Goal: Task Accomplishment & Management: Complete application form

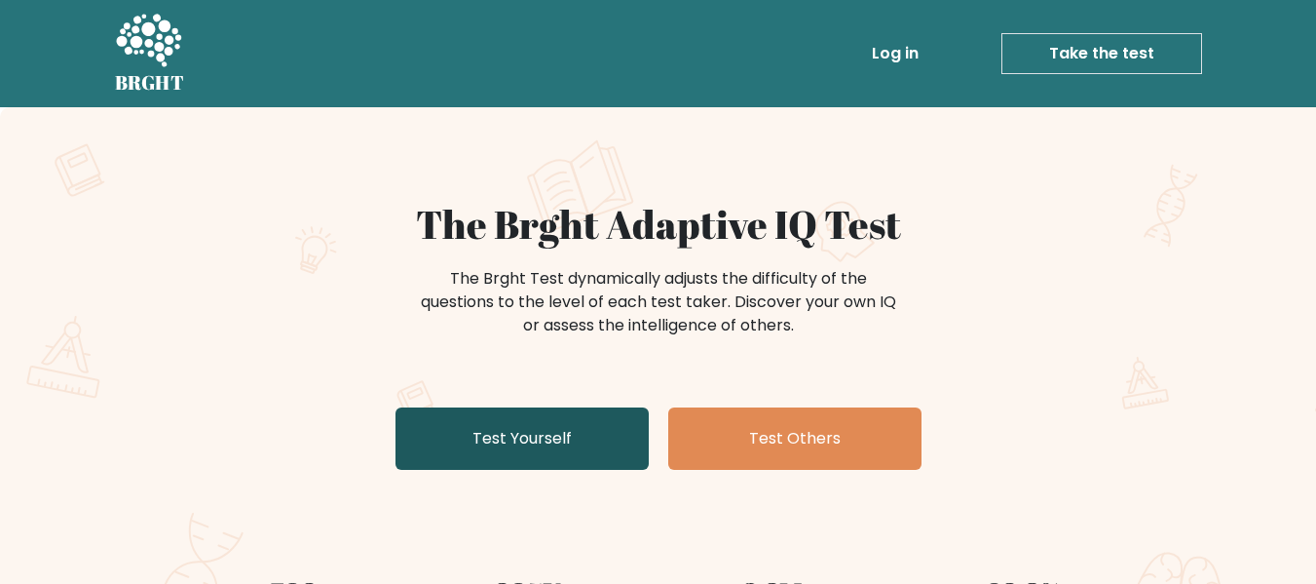
click at [508, 431] on link "Test Yourself" at bounding box center [522, 438] width 253 height 62
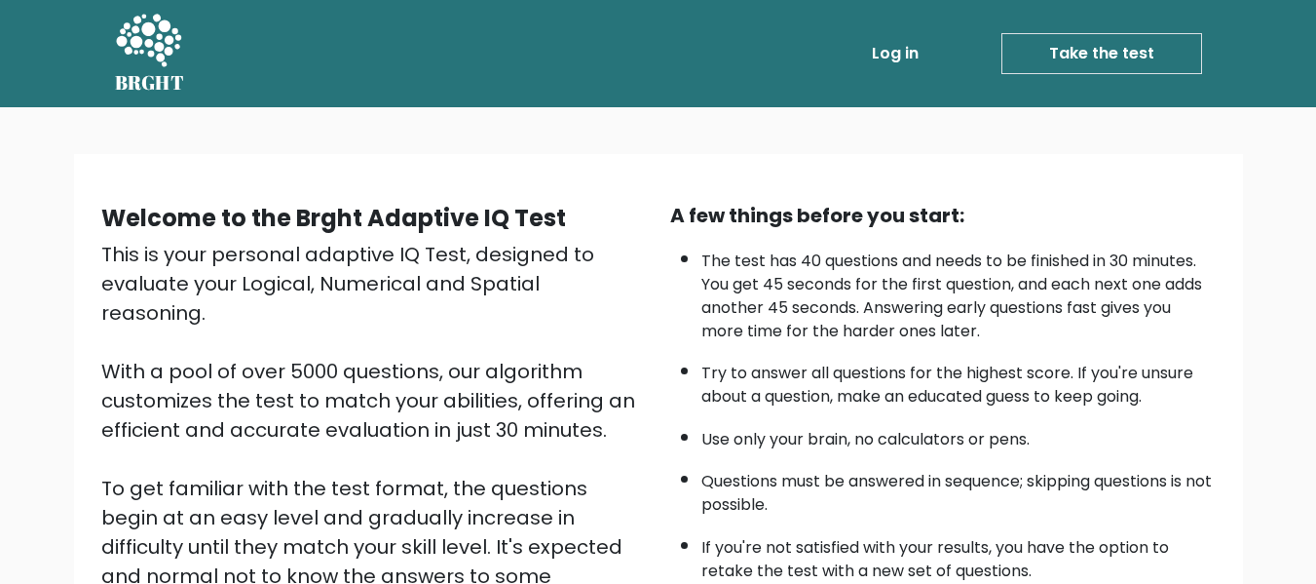
scroll to position [309, 0]
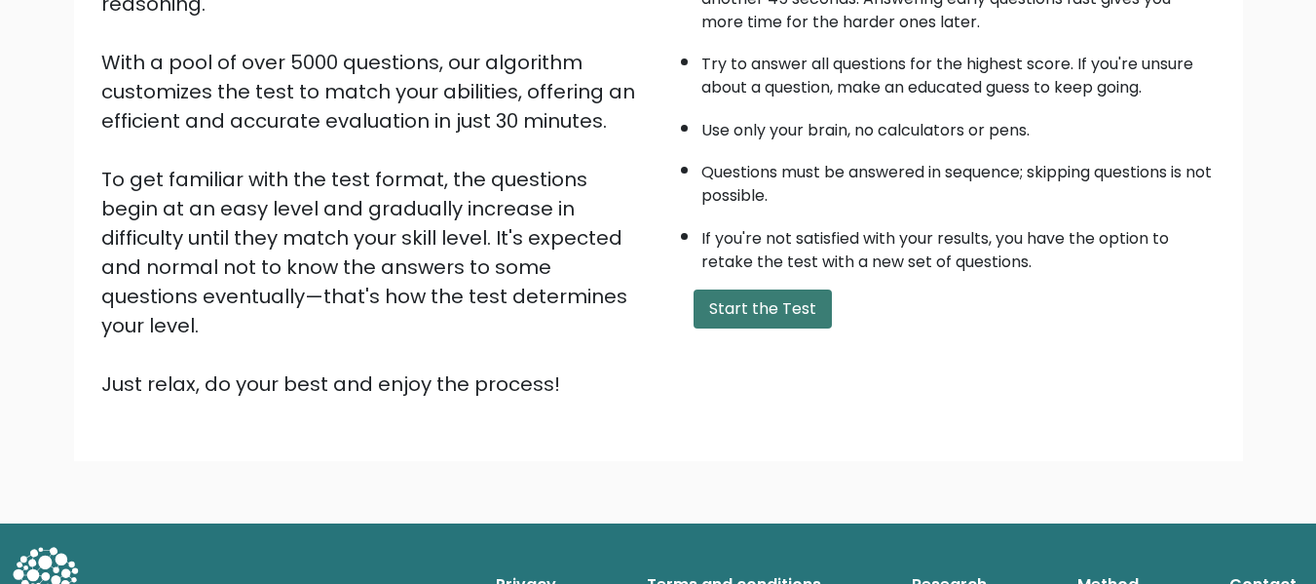
click at [756, 311] on button "Start the Test" at bounding box center [763, 308] width 138 height 39
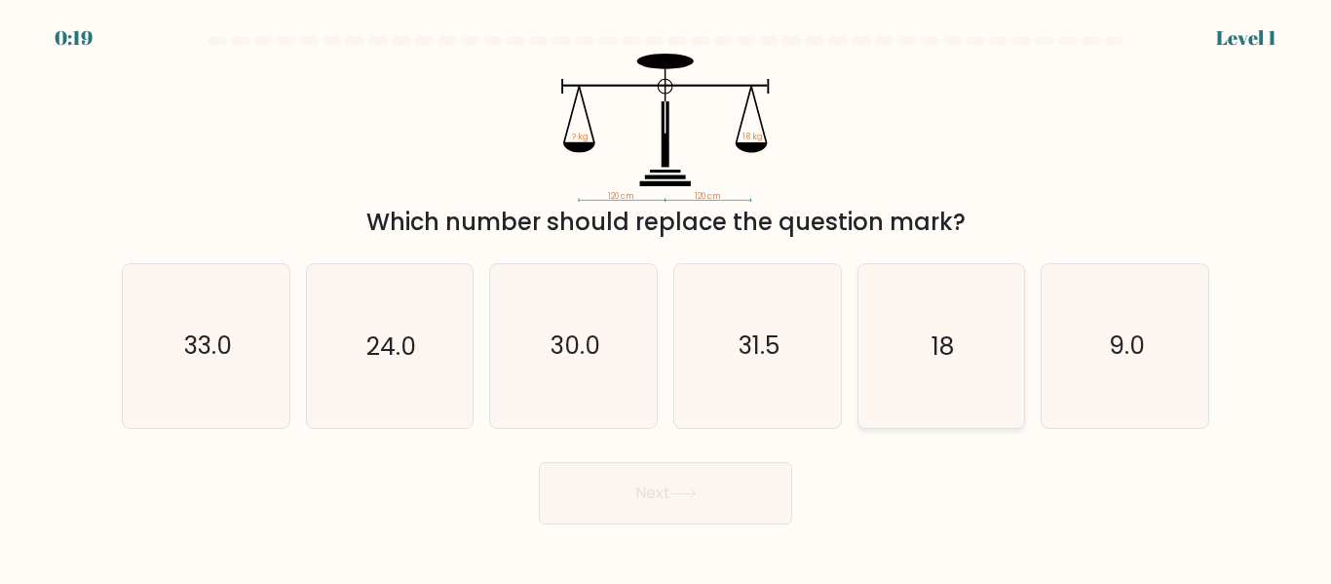
click at [959, 376] on icon "18" at bounding box center [940, 345] width 163 height 163
click at [666, 297] on input "e. 18" at bounding box center [665, 294] width 1 height 5
radio input "true"
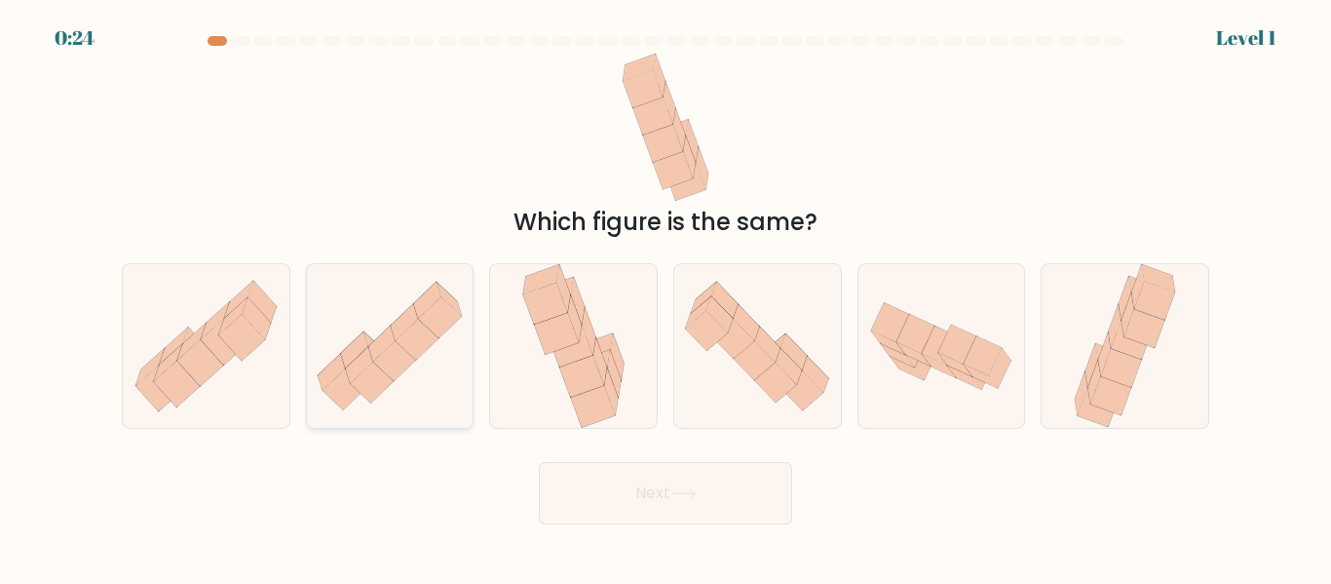
click at [399, 358] on icon at bounding box center [394, 360] width 43 height 41
click at [665, 297] on input "b." at bounding box center [665, 294] width 1 height 5
radio input "true"
click at [677, 503] on button "Next" at bounding box center [665, 493] width 253 height 62
click at [696, 496] on icon at bounding box center [683, 493] width 26 height 11
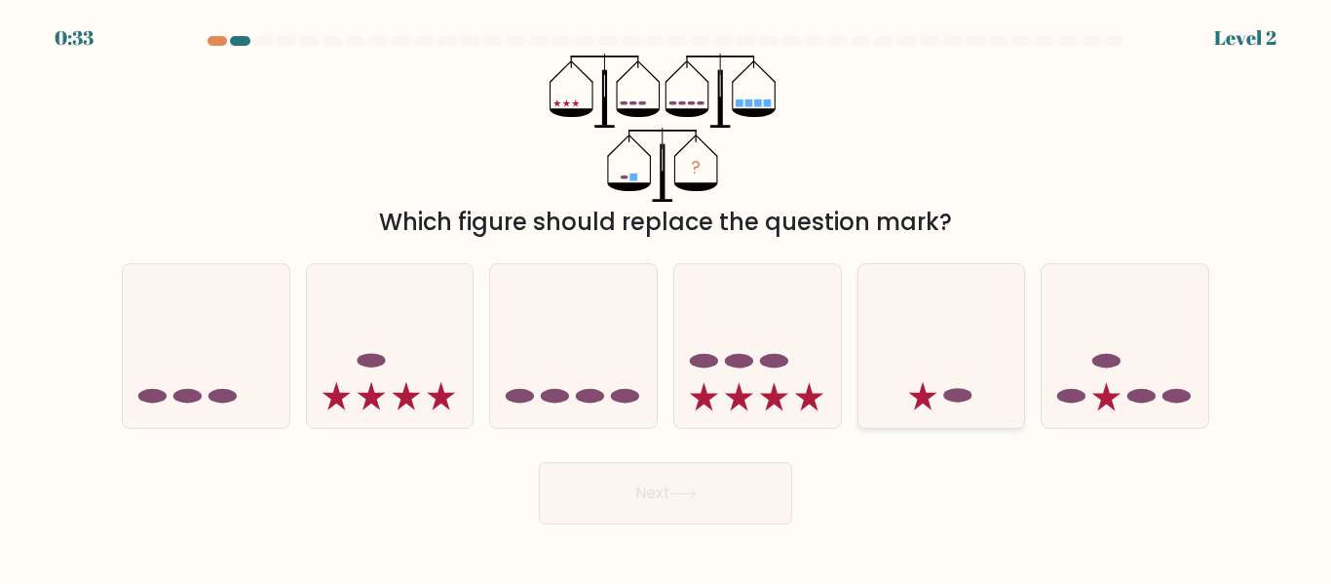
click at [936, 381] on icon at bounding box center [941, 345] width 167 height 137
click at [666, 297] on input "e." at bounding box center [665, 294] width 1 height 5
radio input "true"
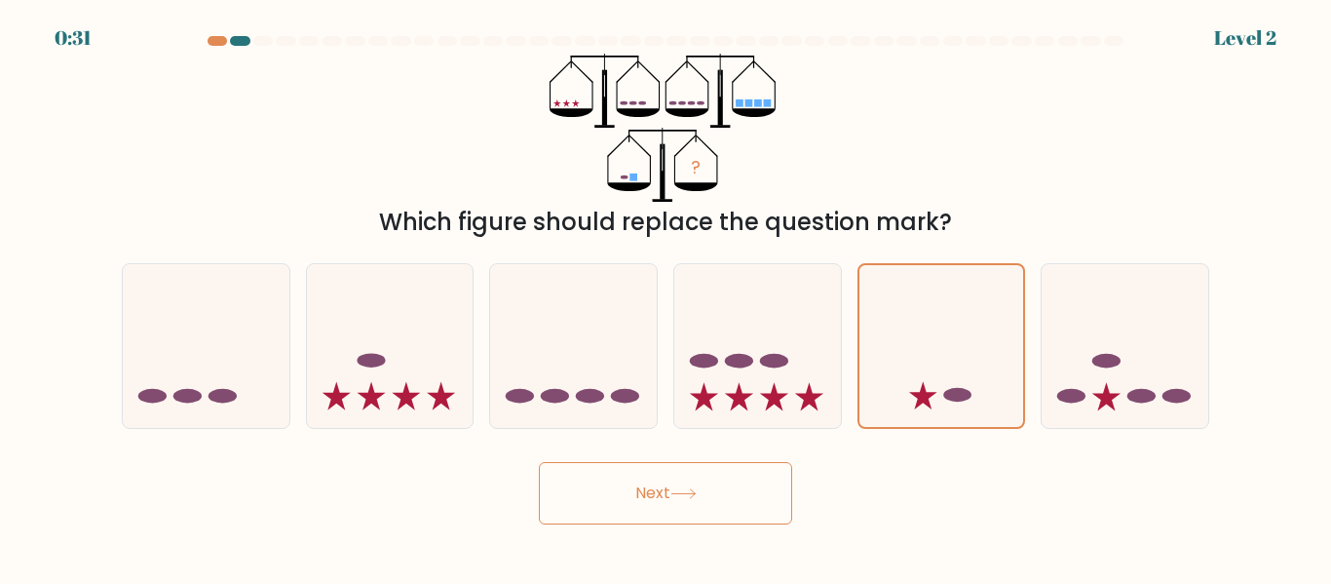
click at [731, 487] on button "Next" at bounding box center [665, 493] width 253 height 62
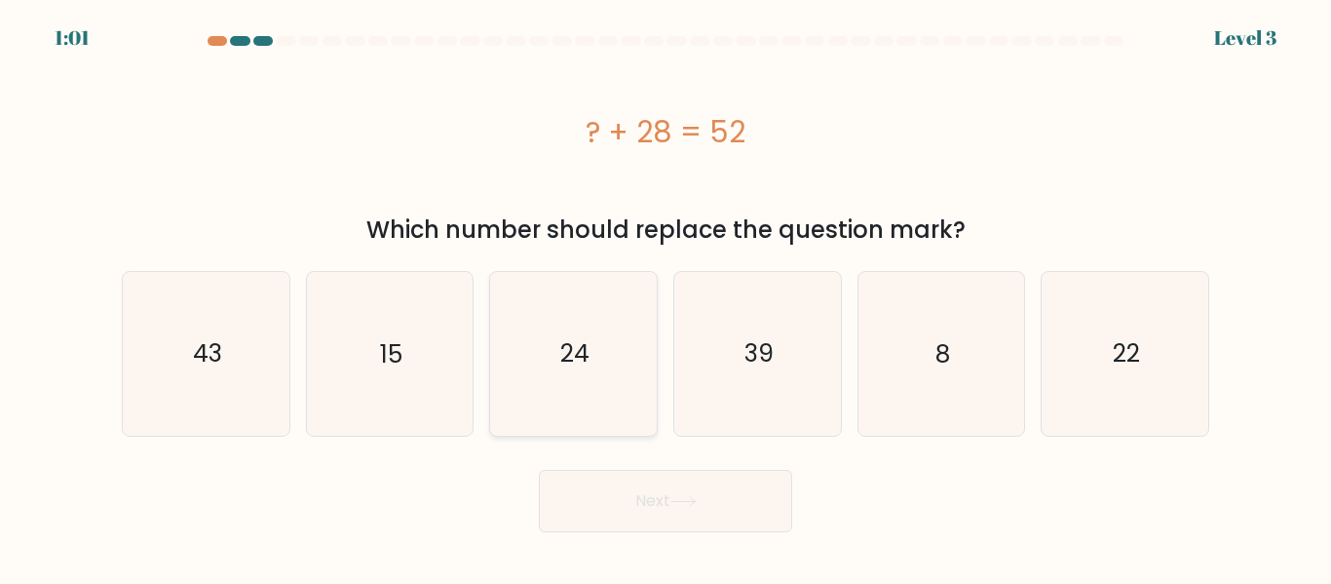
click at [611, 359] on icon "24" at bounding box center [573, 353] width 163 height 163
click at [665, 297] on input "c. 24" at bounding box center [665, 294] width 1 height 5
radio input "true"
click at [718, 487] on button "Next" at bounding box center [665, 501] width 253 height 62
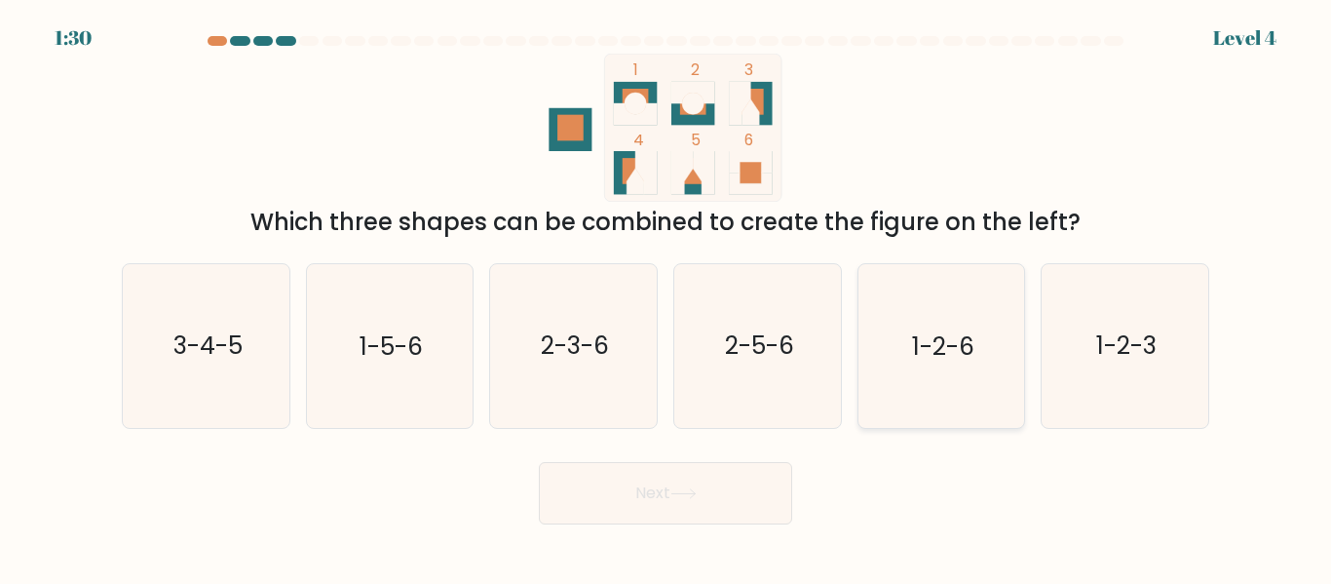
click at [951, 353] on text "1-2-6" at bounding box center [943, 346] width 62 height 34
click at [666, 297] on input "e. 1-2-6" at bounding box center [665, 294] width 1 height 5
radio input "true"
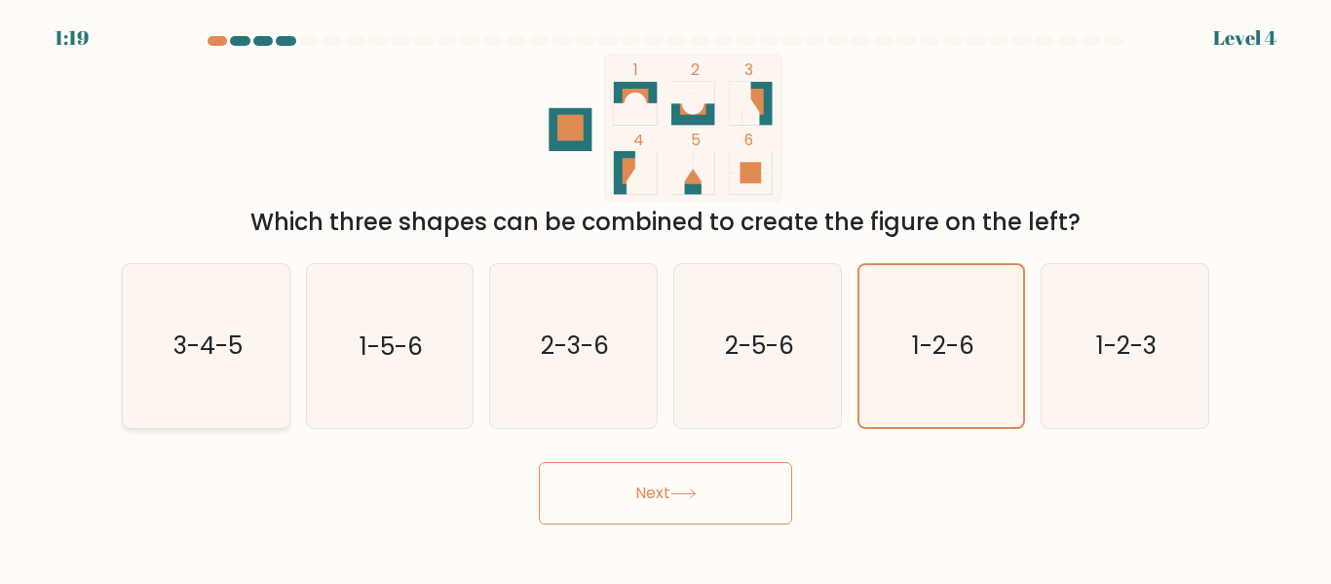
click at [193, 351] on text "3-4-5" at bounding box center [206, 346] width 69 height 34
click at [665, 297] on input "a. 3-4-5" at bounding box center [665, 294] width 1 height 5
radio input "true"
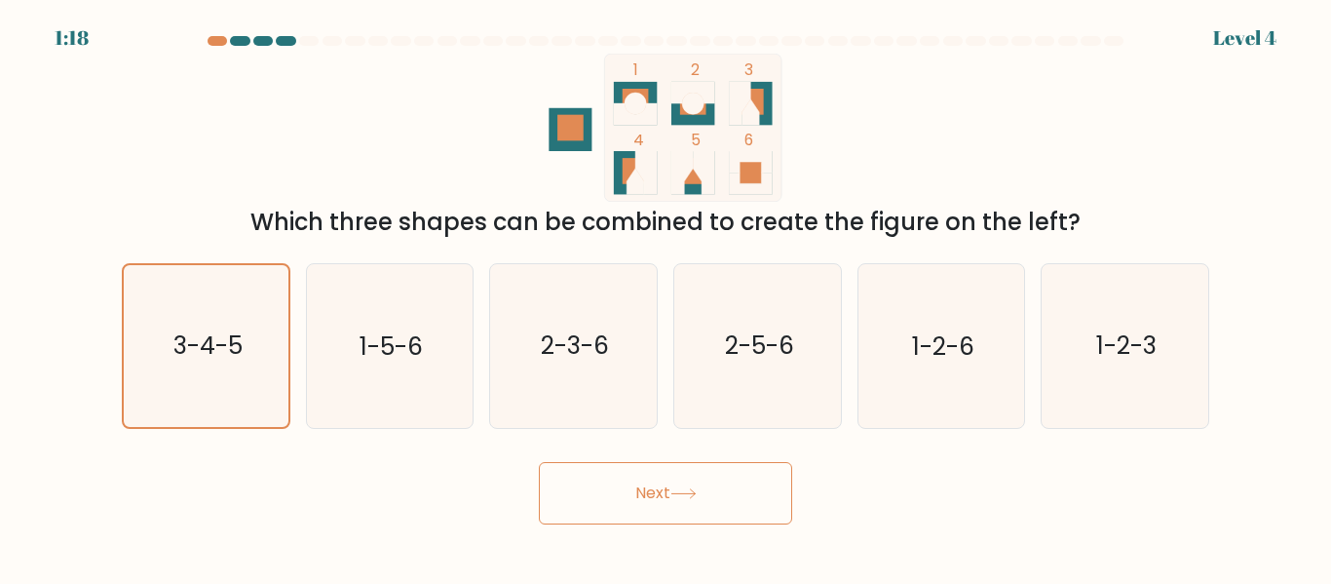
click at [722, 488] on button "Next" at bounding box center [665, 493] width 253 height 62
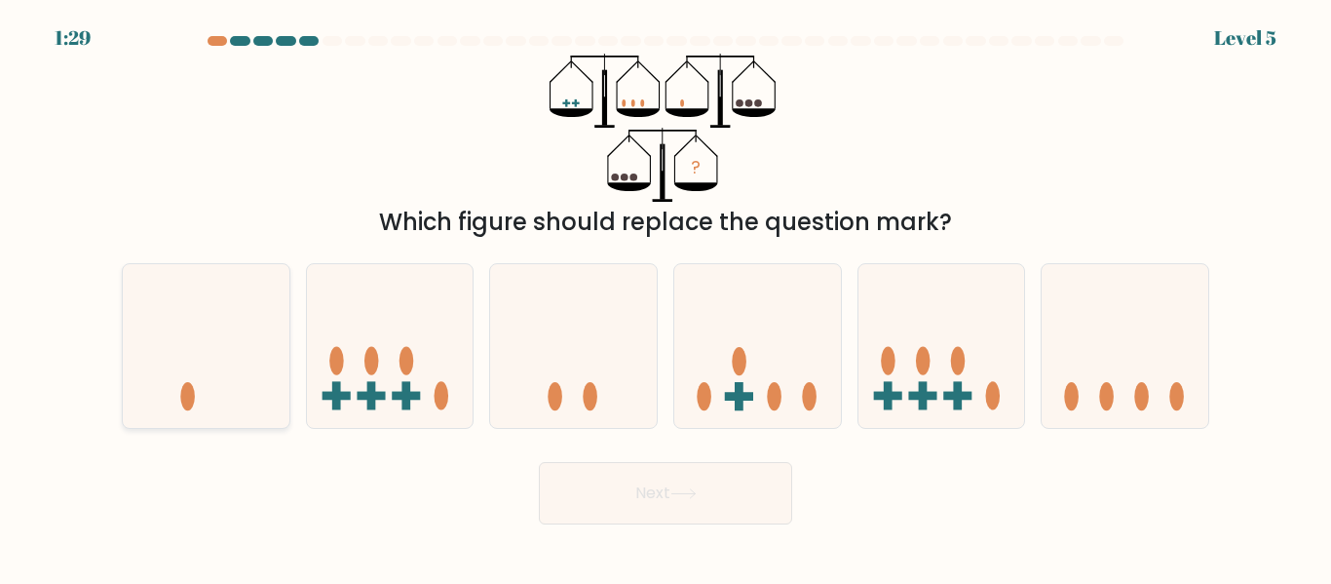
click at [198, 360] on icon at bounding box center [206, 345] width 167 height 137
click at [665, 297] on input "a." at bounding box center [665, 294] width 1 height 5
radio input "true"
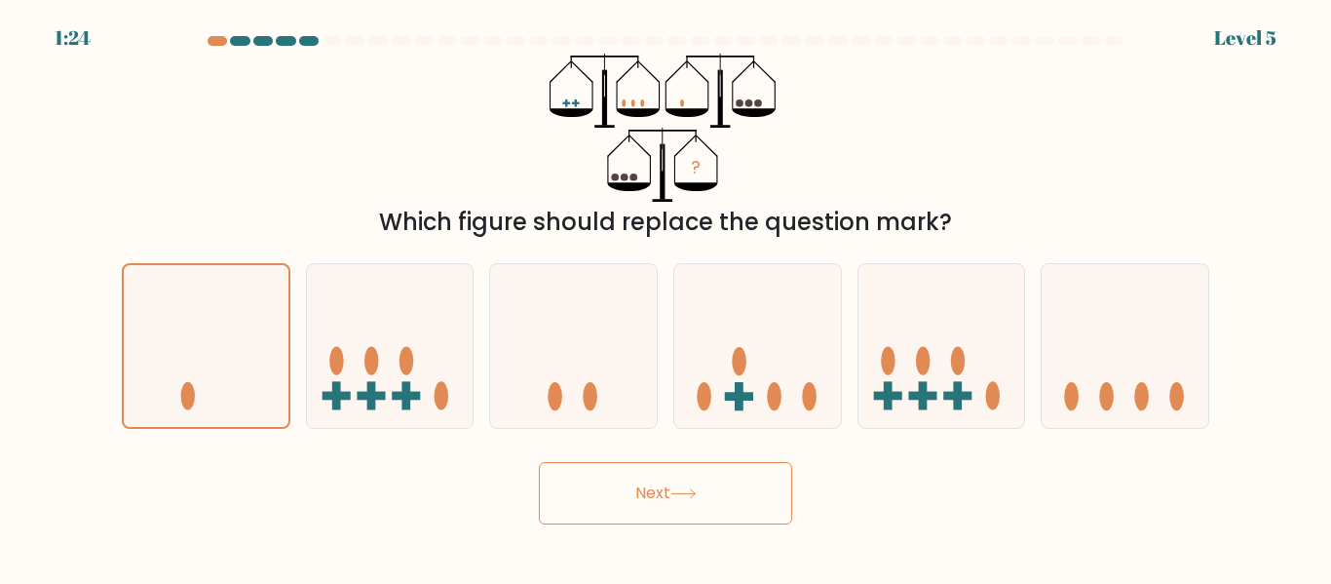
click at [738, 508] on button "Next" at bounding box center [665, 493] width 253 height 62
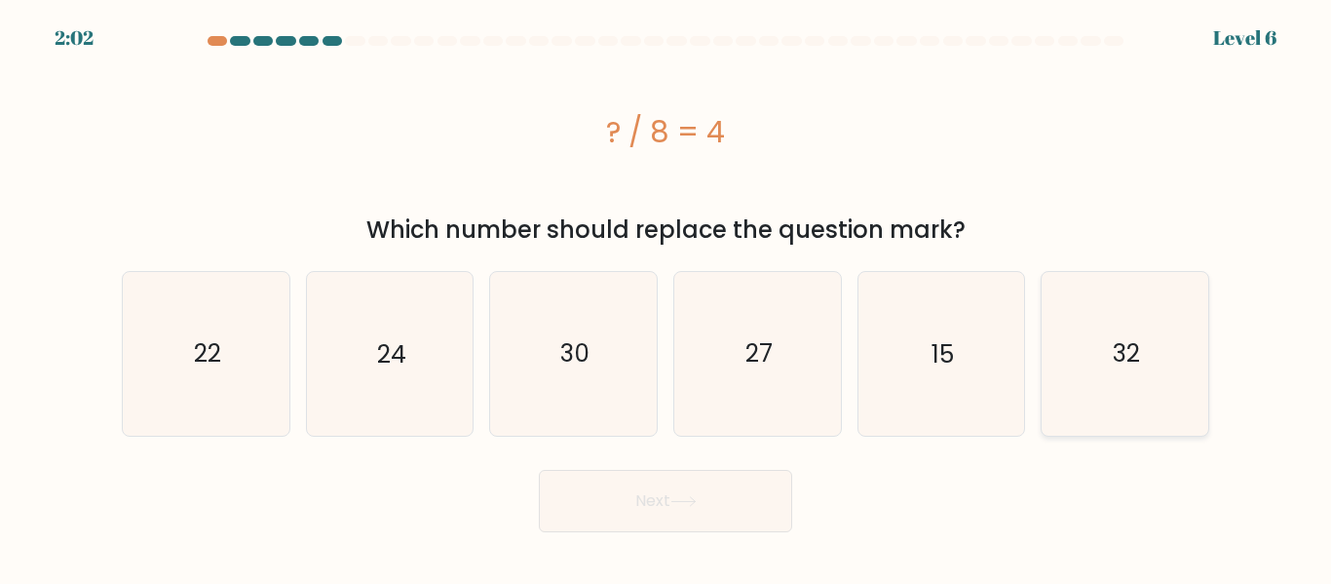
click at [1157, 382] on icon "32" at bounding box center [1124, 353] width 163 height 163
click at [666, 297] on input "f. 32" at bounding box center [665, 294] width 1 height 5
radio input "true"
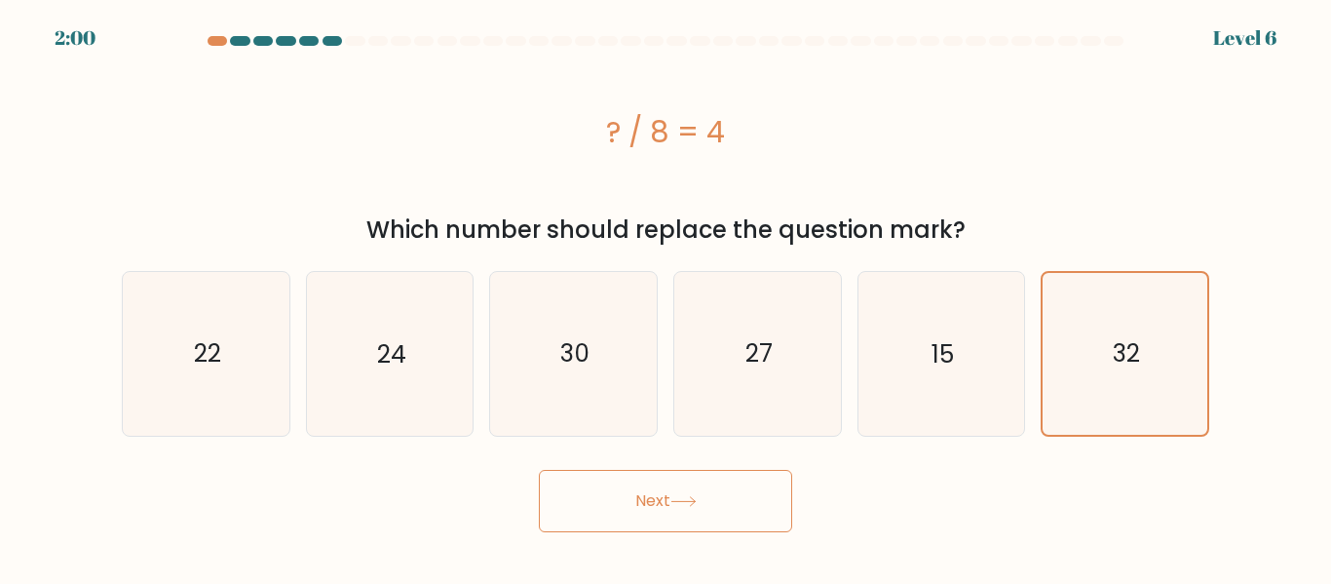
click at [681, 511] on button "Next" at bounding box center [665, 501] width 253 height 62
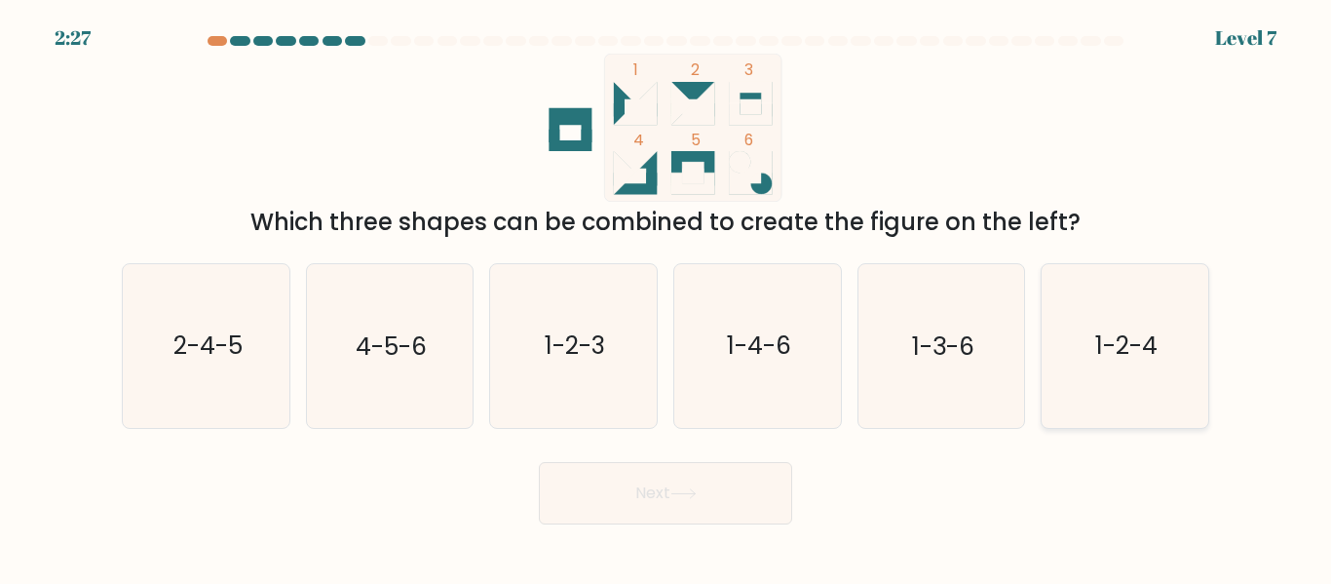
click at [1162, 362] on icon "1-2-4" at bounding box center [1124, 345] width 163 height 163
click at [666, 297] on input "f. 1-2-4" at bounding box center [665, 294] width 1 height 5
radio input "true"
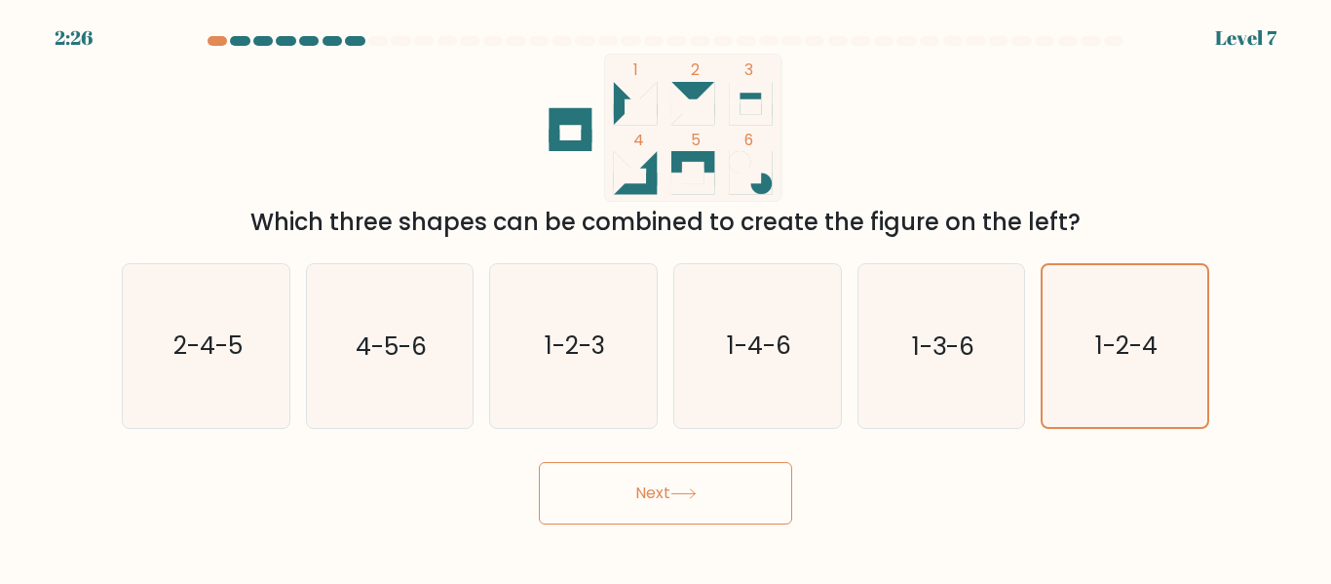
click at [744, 488] on button "Next" at bounding box center [665, 493] width 253 height 62
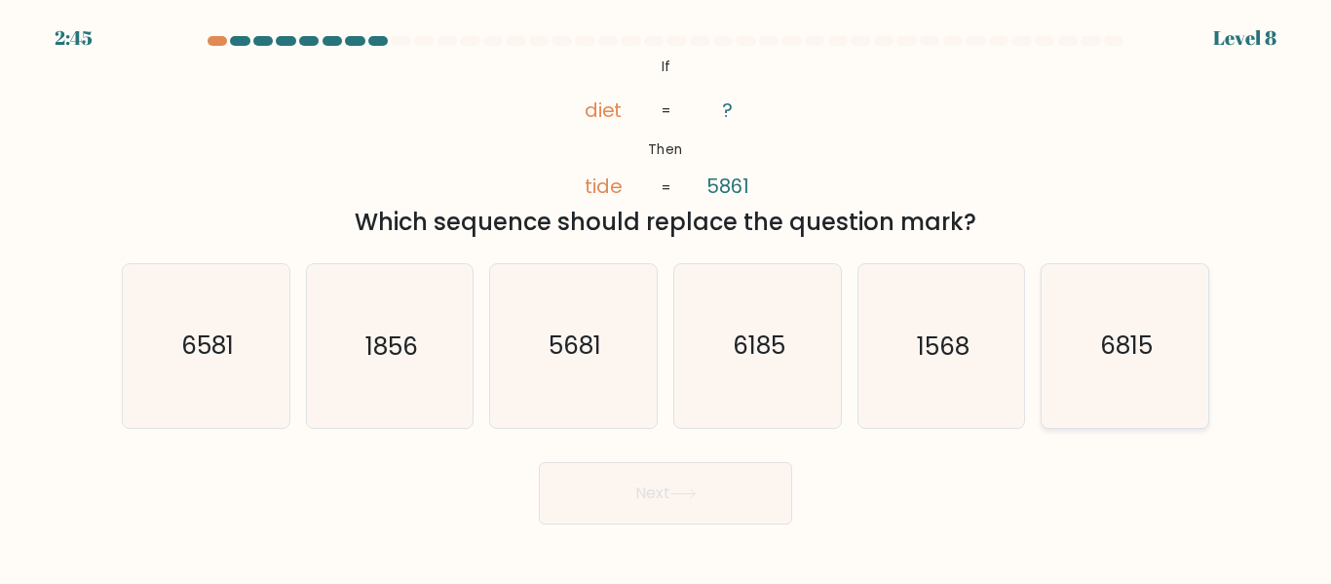
click at [1126, 362] on text "6815" at bounding box center [1126, 346] width 53 height 34
click at [666, 297] on input "f. 6815" at bounding box center [665, 294] width 1 height 5
radio input "true"
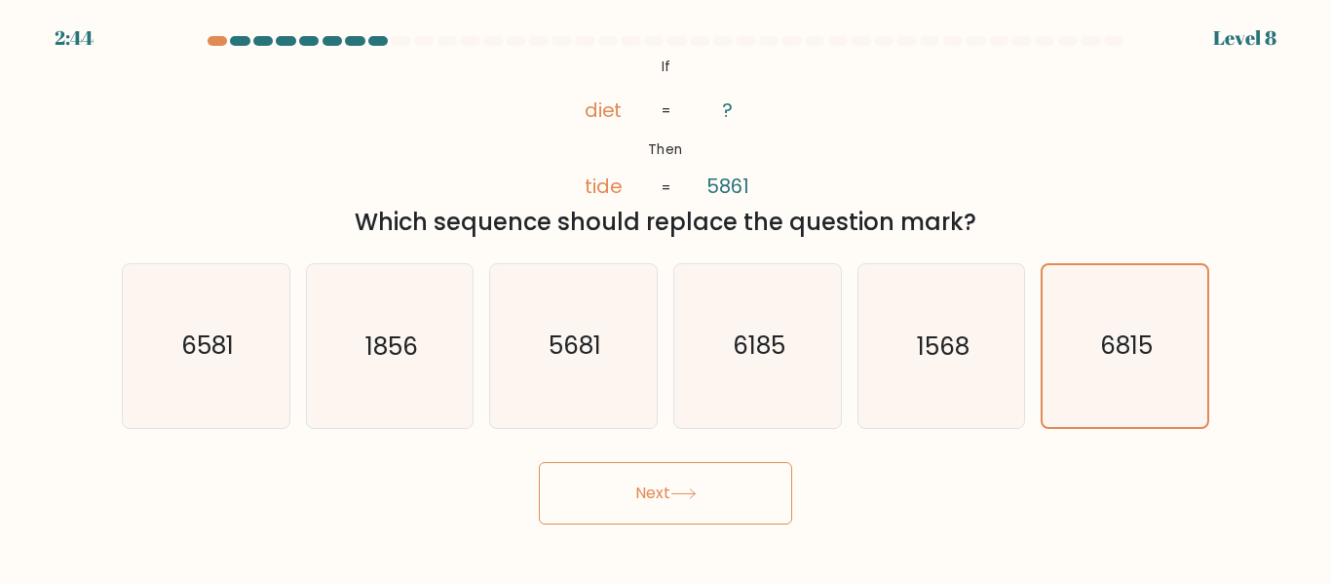
click at [616, 484] on button "Next" at bounding box center [665, 493] width 253 height 62
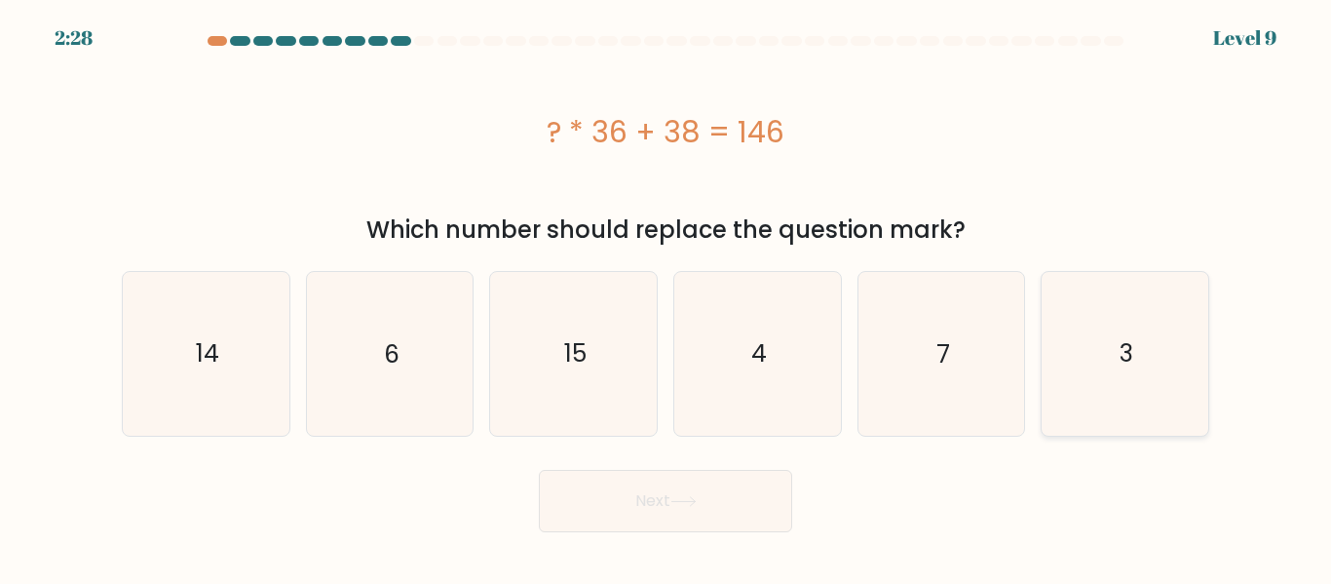
click at [1139, 391] on icon "3" at bounding box center [1124, 353] width 163 height 163
click at [666, 297] on input "f. 3" at bounding box center [665, 294] width 1 height 5
radio input "true"
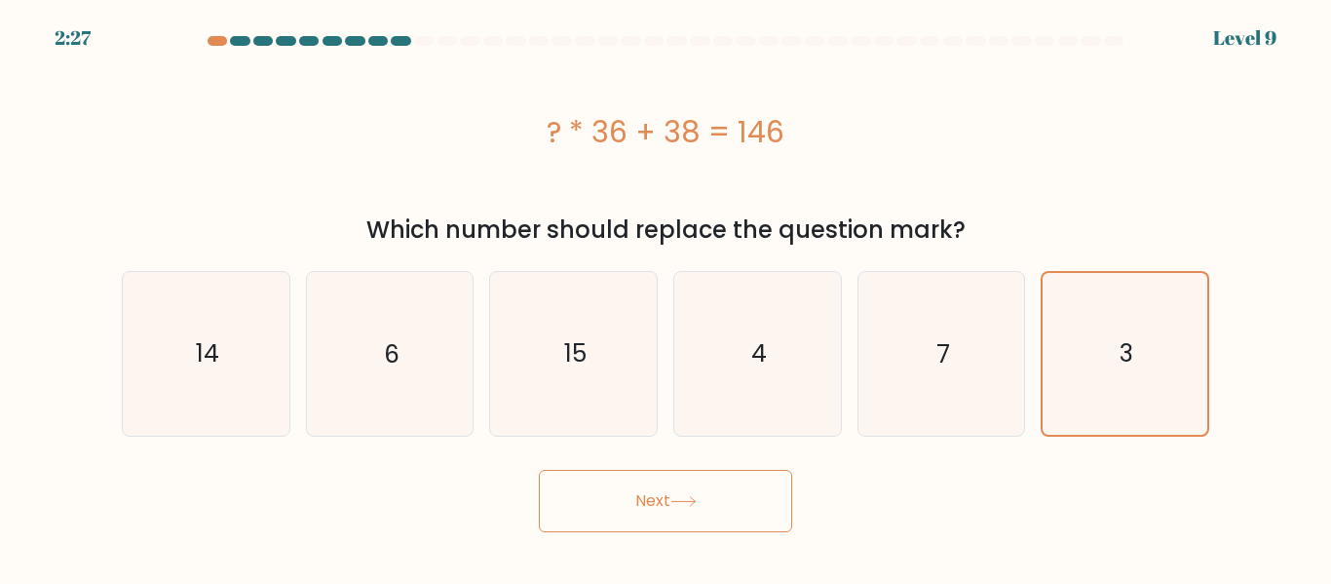
click at [719, 514] on button "Next" at bounding box center [665, 501] width 253 height 62
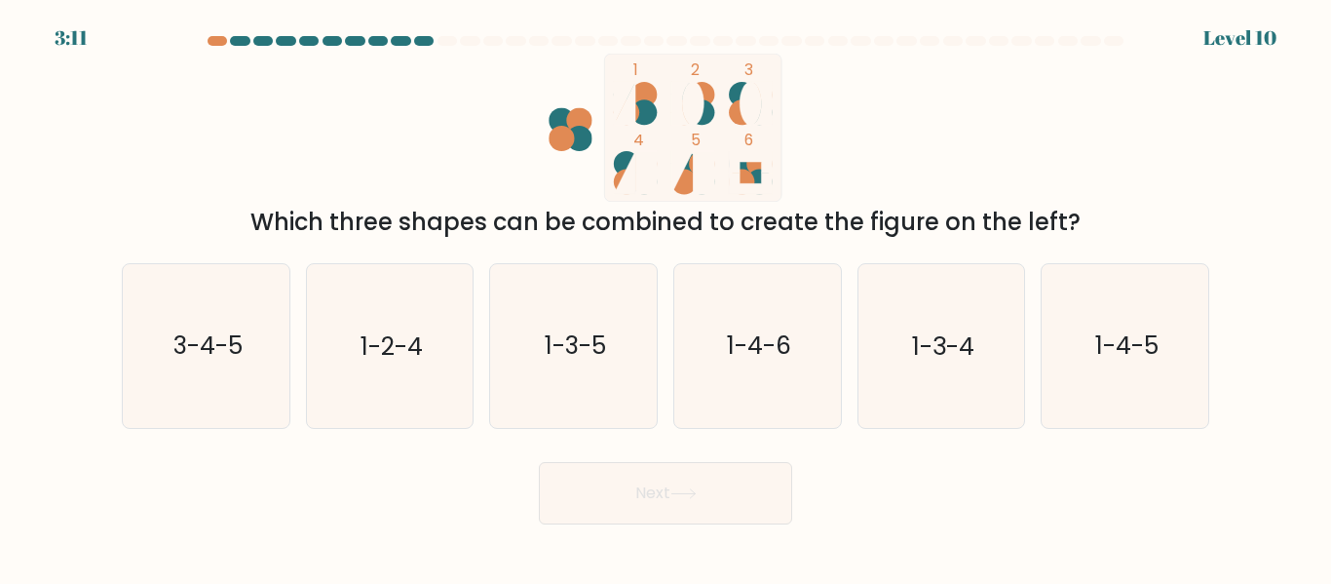
click at [719, 511] on button "Next" at bounding box center [665, 493] width 253 height 62
click at [1133, 392] on icon "1-4-5" at bounding box center [1124, 345] width 163 height 163
click at [666, 297] on input "f. 1-4-5" at bounding box center [665, 294] width 1 height 5
radio input "true"
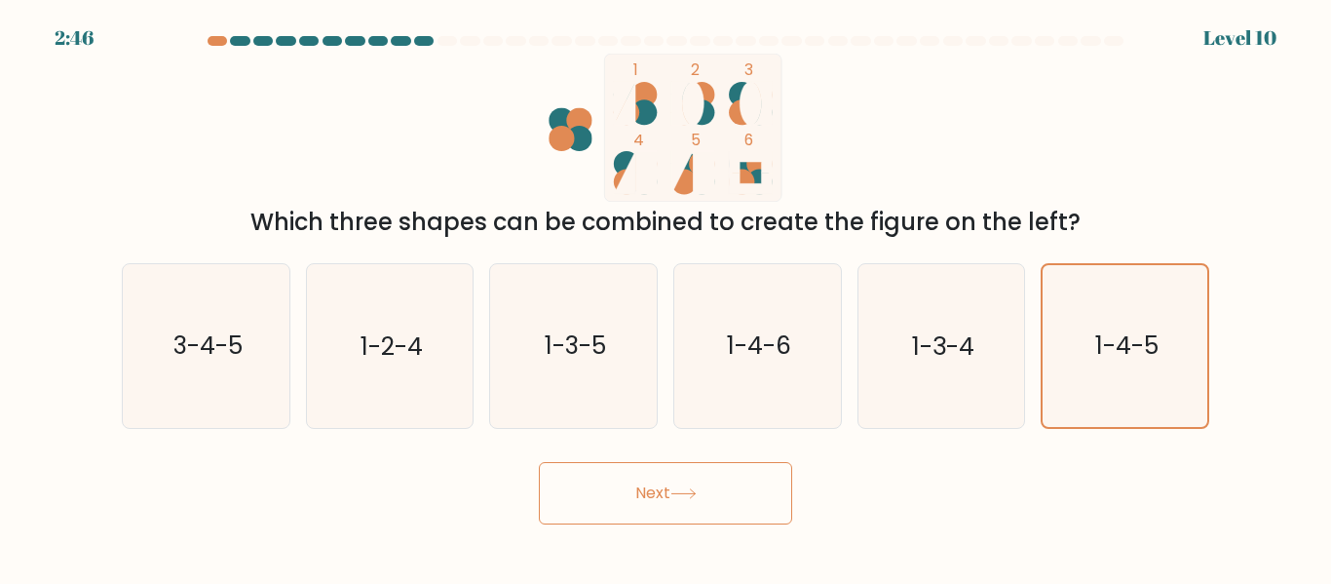
click at [736, 497] on button "Next" at bounding box center [665, 493] width 253 height 62
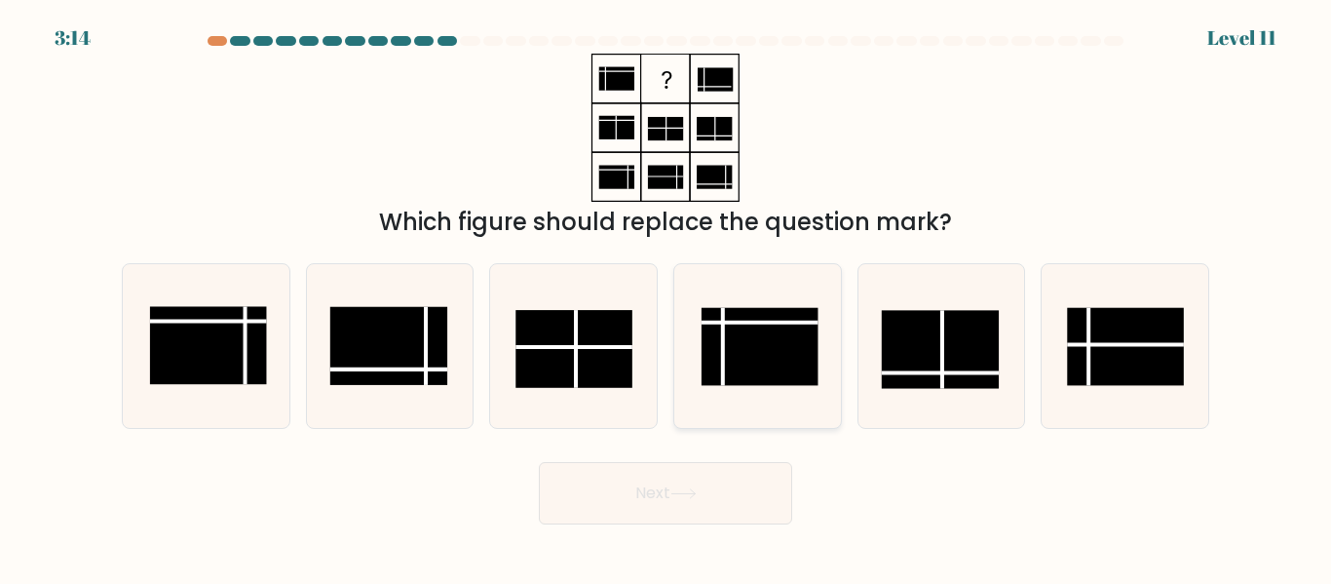
click at [745, 322] on line at bounding box center [760, 322] width 117 height 0
click at [666, 297] on input "d." at bounding box center [665, 294] width 1 height 5
radio input "true"
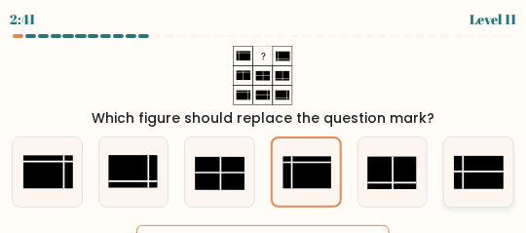
click at [469, 173] on rect at bounding box center [480, 172] width 50 height 33
click at [264, 122] on input "f." at bounding box center [263, 119] width 1 height 5
radio input "true"
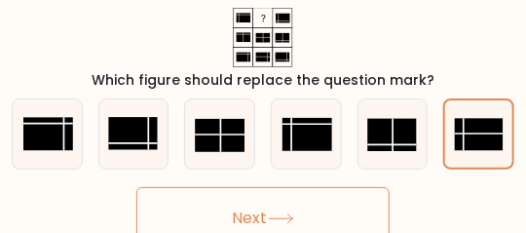
scroll to position [39, 0]
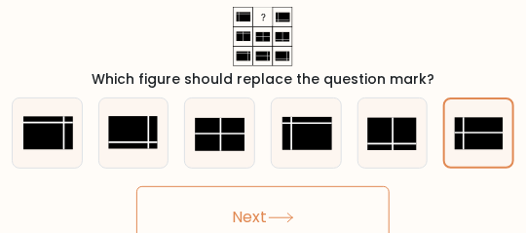
click at [267, 203] on button "Next" at bounding box center [262, 217] width 253 height 62
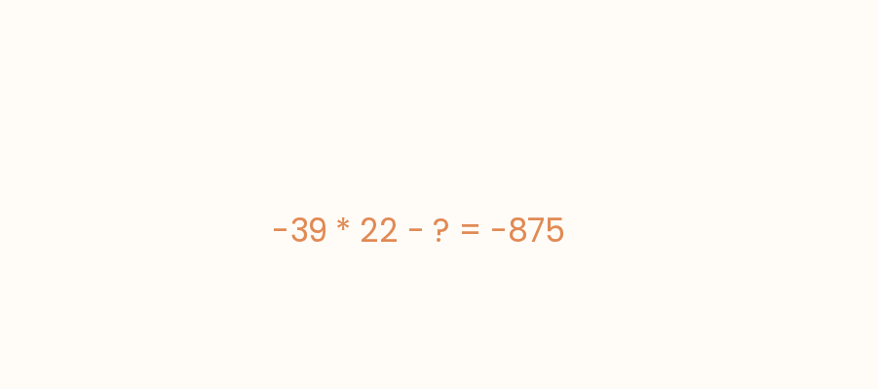
scroll to position [117, 0]
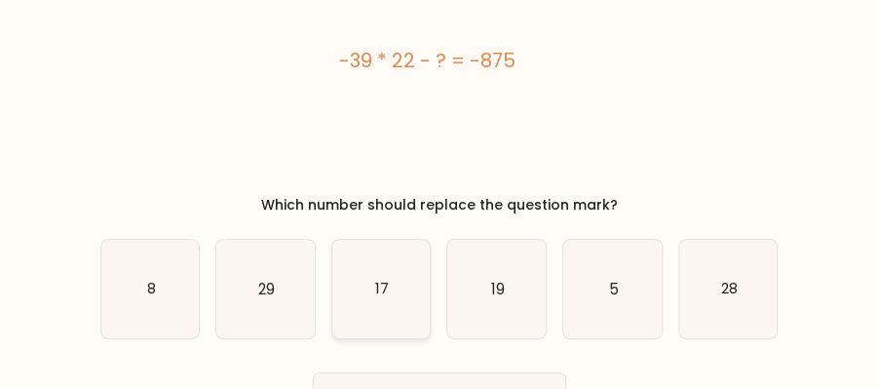
click at [372, 299] on icon "17" at bounding box center [381, 289] width 98 height 98
click at [439, 83] on input "c. 17" at bounding box center [439, 80] width 1 height 5
radio input "true"
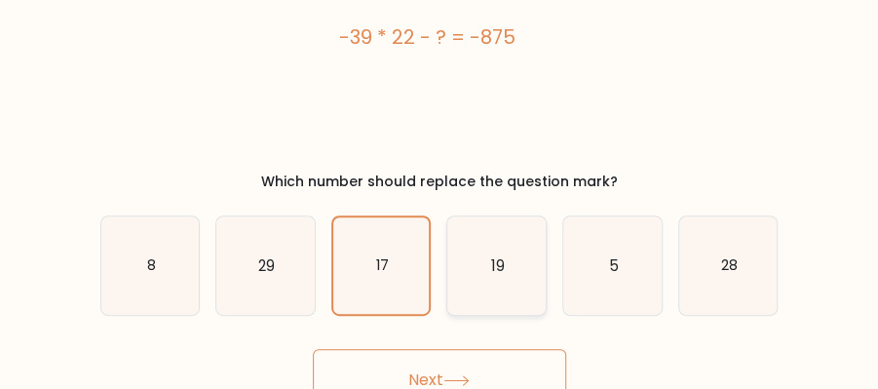
scroll to position [162, 0]
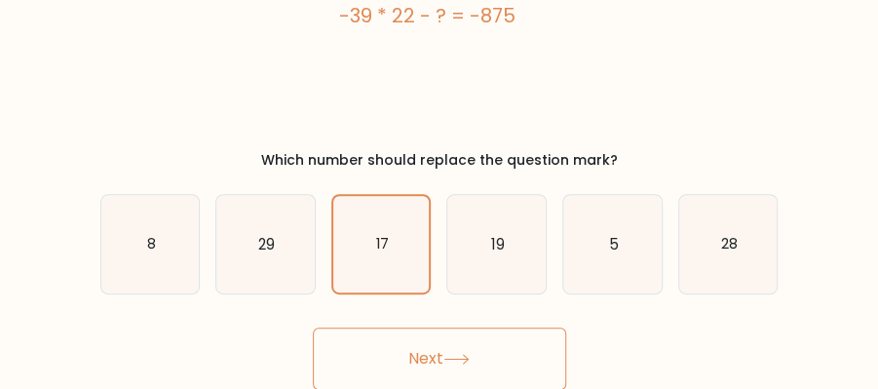
click at [463, 359] on icon at bounding box center [455, 359] width 23 height 9
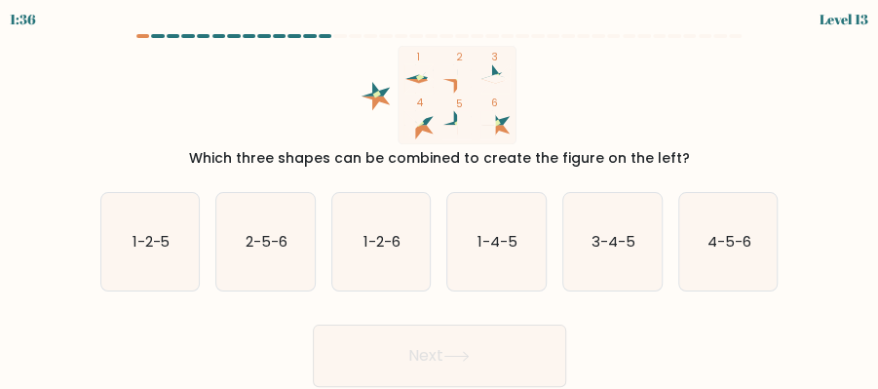
scroll to position [0, 0]
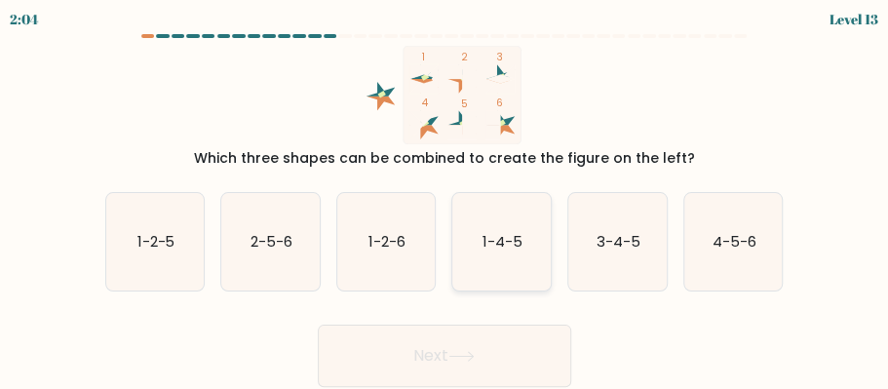
click at [516, 248] on text "1-4-5" at bounding box center [502, 241] width 40 height 20
click at [445, 200] on input "d. 1-4-5" at bounding box center [444, 197] width 1 height 5
radio input "true"
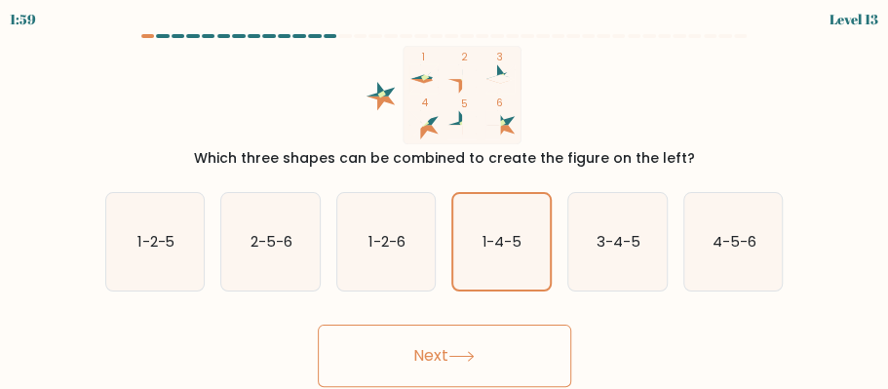
click at [487, 362] on button "Next" at bounding box center [444, 355] width 253 height 62
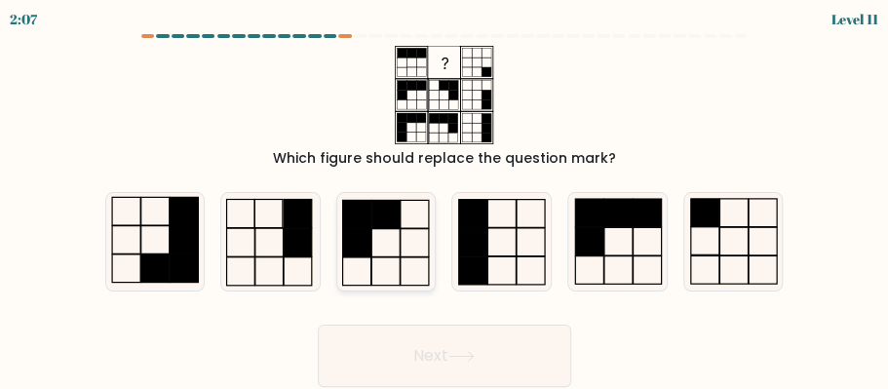
click at [396, 247] on icon at bounding box center [386, 242] width 98 height 98
click at [444, 200] on input "c." at bounding box center [444, 197] width 1 height 5
radio input "true"
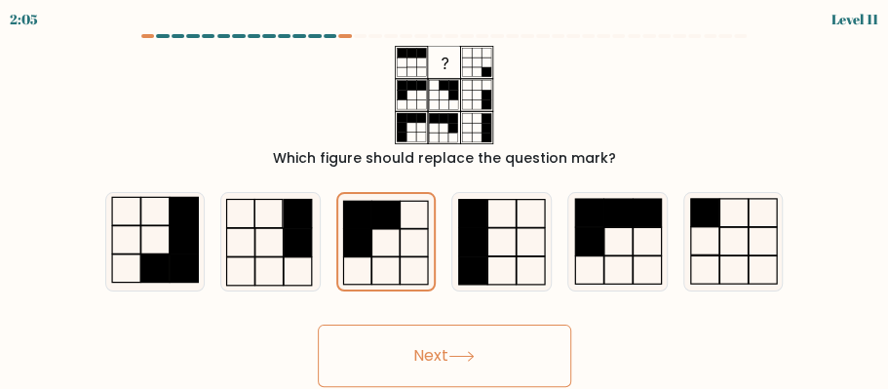
click at [497, 366] on button "Next" at bounding box center [444, 355] width 253 height 62
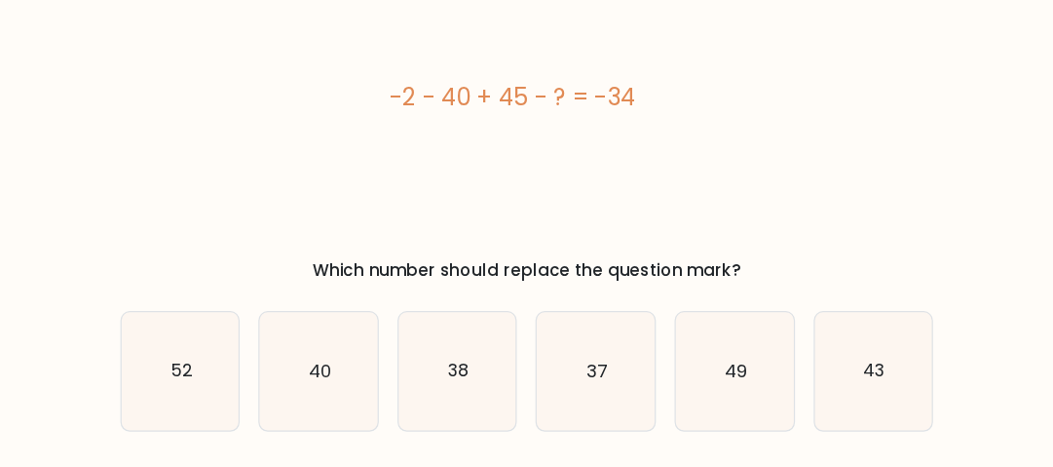
scroll to position [19, 0]
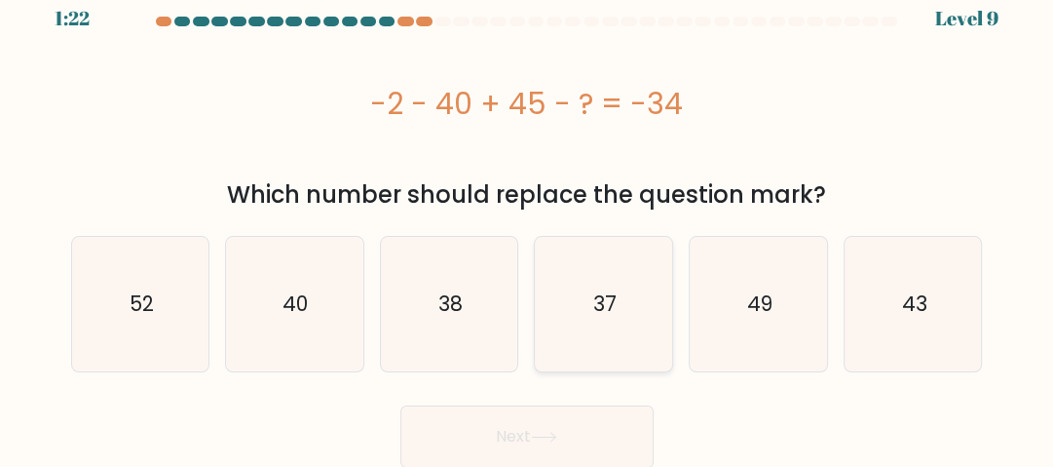
click at [606, 308] on text "37" at bounding box center [604, 303] width 23 height 28
click at [528, 219] on input "d. 37" at bounding box center [527, 216] width 1 height 5
radio input "true"
click at [583, 430] on button "Next" at bounding box center [526, 436] width 253 height 62
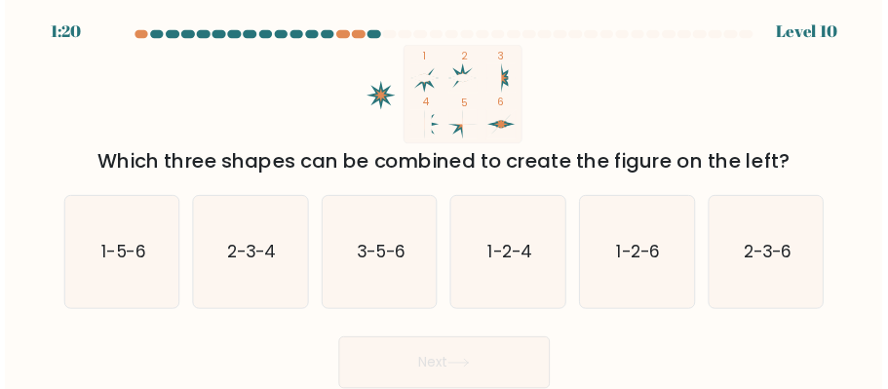
scroll to position [0, 0]
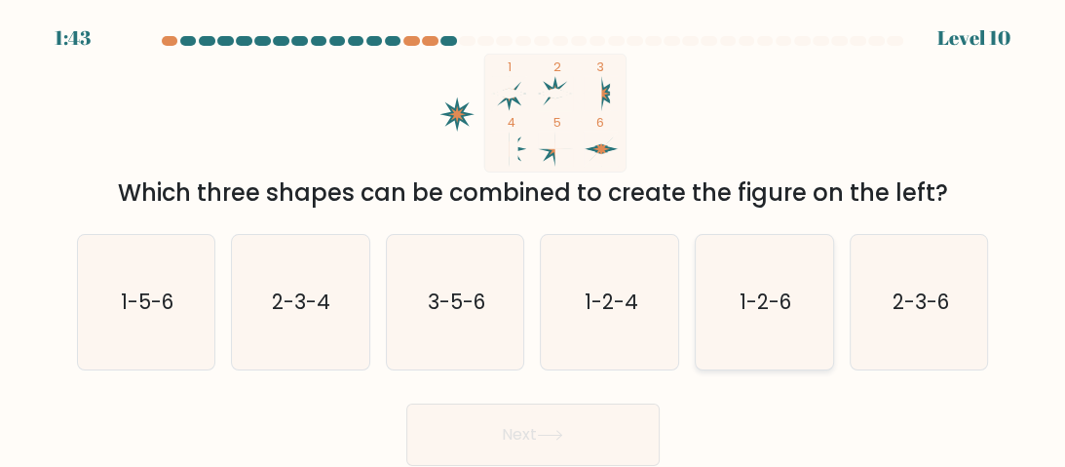
click at [753, 317] on icon "1-2-6" at bounding box center [764, 302] width 134 height 134
click at [534, 239] on input "e. 1-2-6" at bounding box center [533, 236] width 1 height 5
radio input "true"
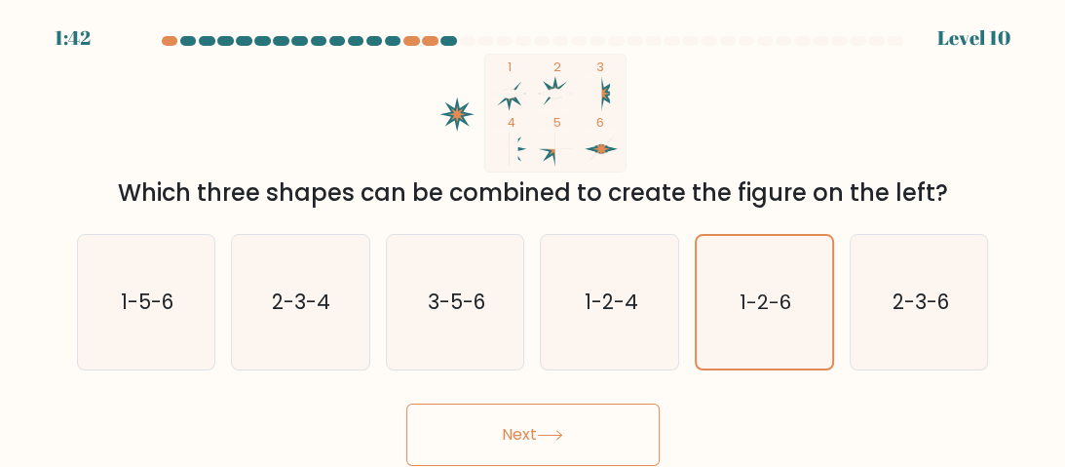
click at [636, 423] on button "Next" at bounding box center [532, 434] width 253 height 62
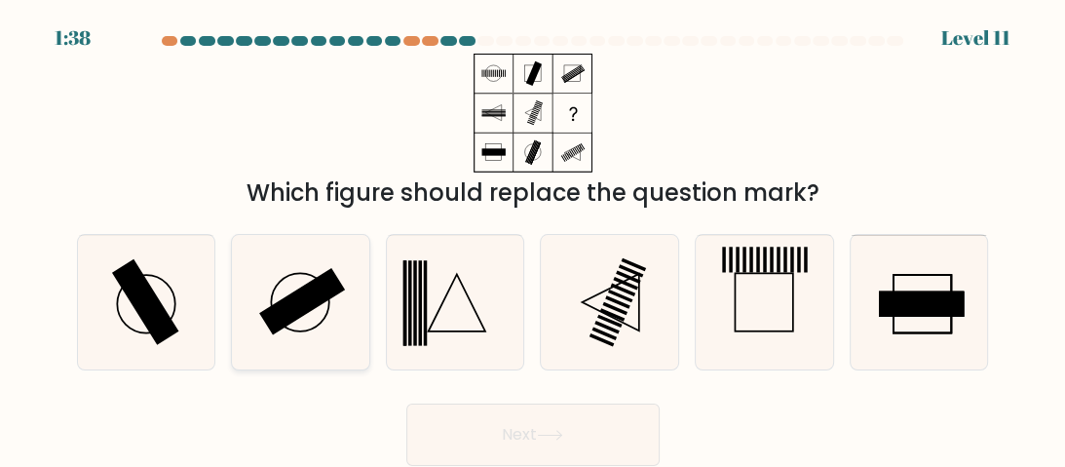
click at [315, 306] on icon at bounding box center [300, 302] width 134 height 134
click at [533, 239] on input "b." at bounding box center [533, 236] width 1 height 5
radio input "true"
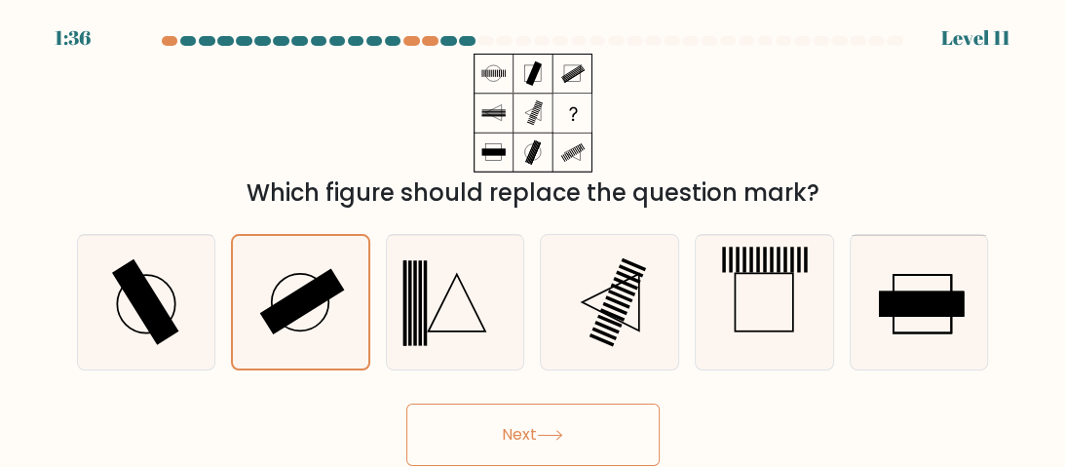
click at [584, 416] on button "Next" at bounding box center [532, 434] width 253 height 62
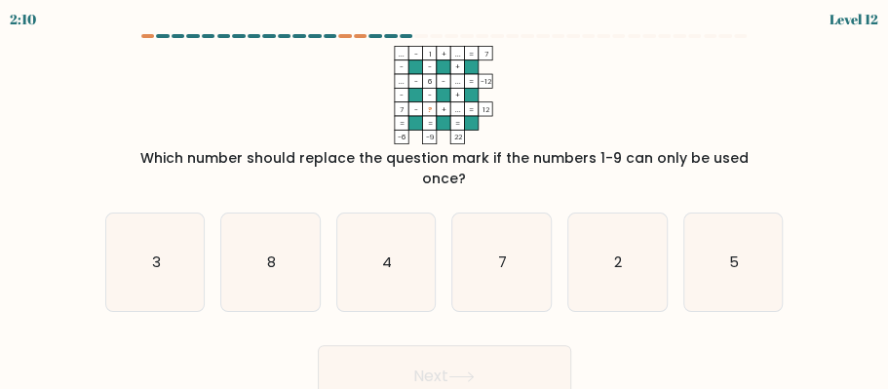
click at [429, 111] on tspan "?" at bounding box center [430, 109] width 5 height 11
click at [729, 254] on icon "5" at bounding box center [733, 262] width 98 height 98
click at [445, 200] on input "f. 5" at bounding box center [444, 197] width 1 height 5
radio input "true"
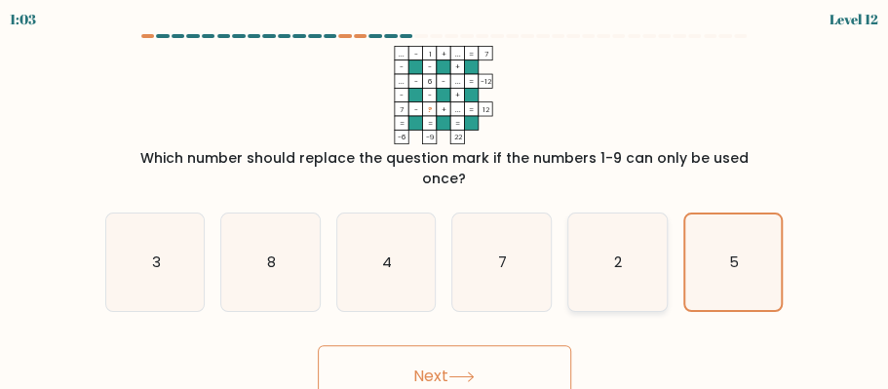
click at [615, 251] on text "2" at bounding box center [618, 261] width 8 height 20
click at [445, 200] on input "e. 2" at bounding box center [444, 197] width 1 height 5
radio input "true"
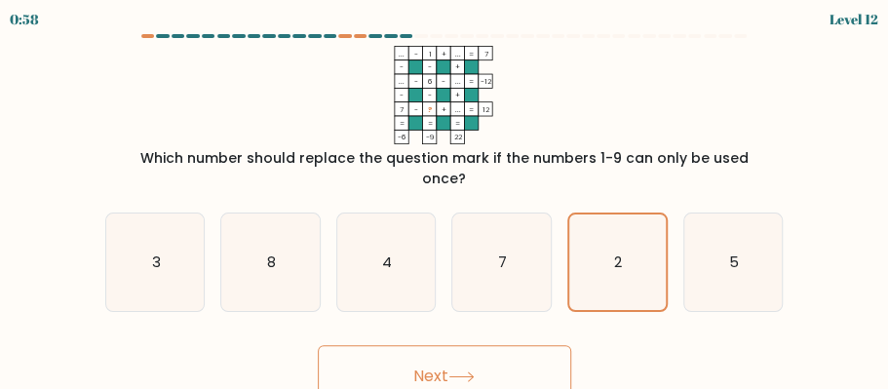
click at [474, 347] on button "Next" at bounding box center [444, 376] width 253 height 62
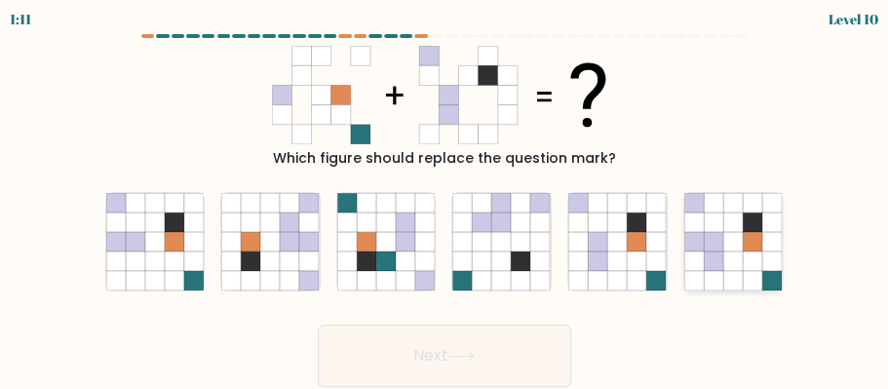
drag, startPoint x: 740, startPoint y: 240, endPoint x: 751, endPoint y: 242, distance: 10.9
click at [748, 240] on icon at bounding box center [733, 242] width 98 height 98
click at [445, 200] on input "f." at bounding box center [444, 197] width 1 height 5
radio input "true"
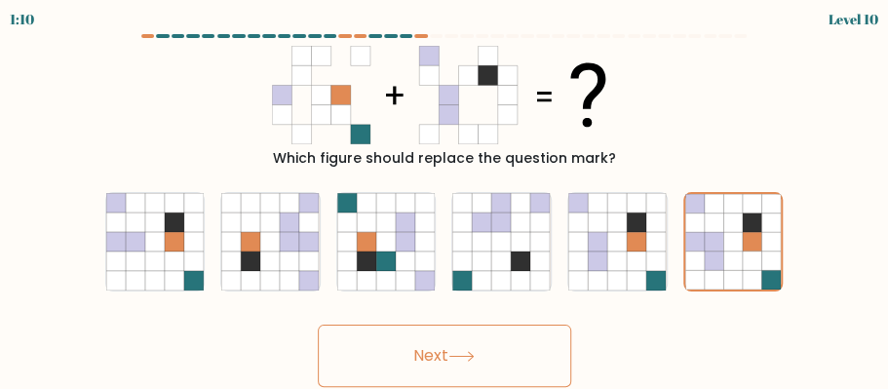
click at [493, 351] on button "Next" at bounding box center [444, 355] width 253 height 62
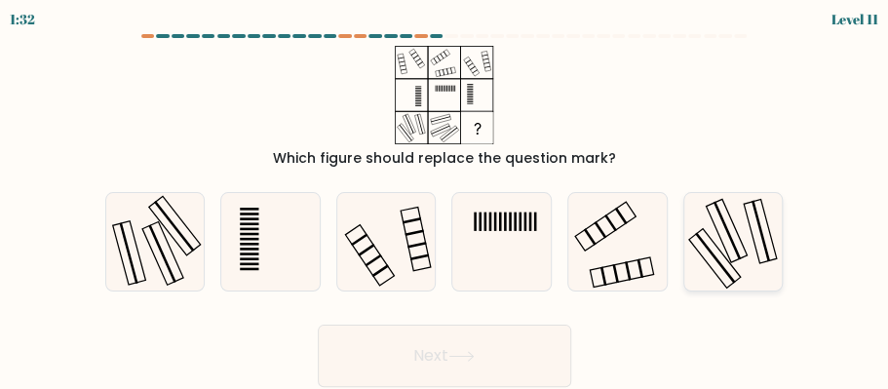
click at [728, 246] on icon at bounding box center [733, 242] width 98 height 98
click at [445, 200] on input "f." at bounding box center [444, 197] width 1 height 5
radio input "true"
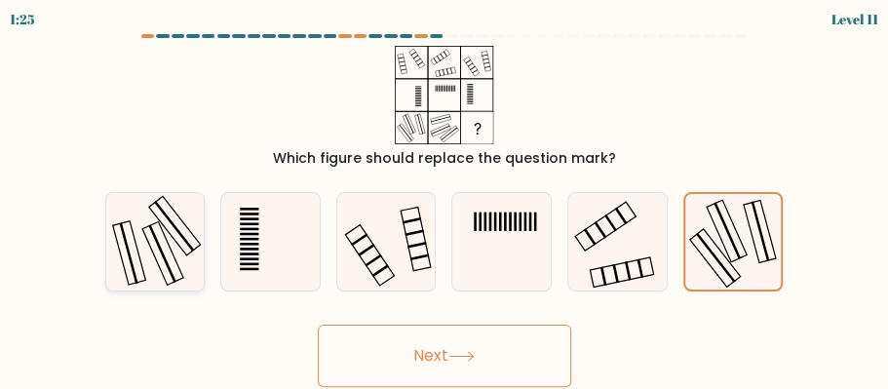
click at [182, 245] on icon at bounding box center [155, 242] width 98 height 98
click at [444, 200] on input "a." at bounding box center [444, 197] width 1 height 5
radio input "true"
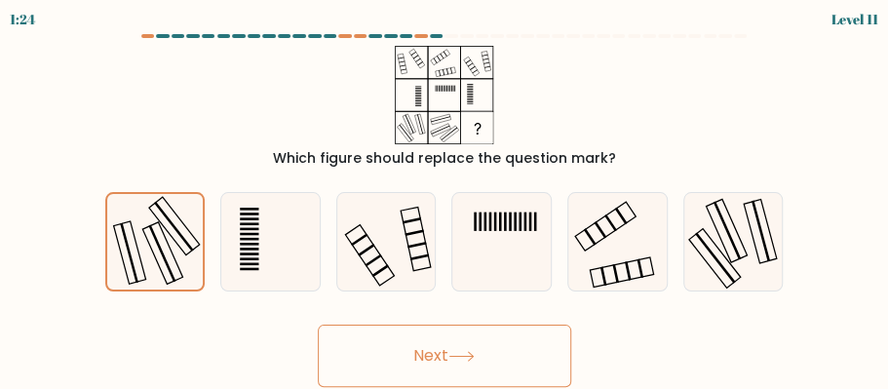
click at [418, 355] on button "Next" at bounding box center [444, 355] width 253 height 62
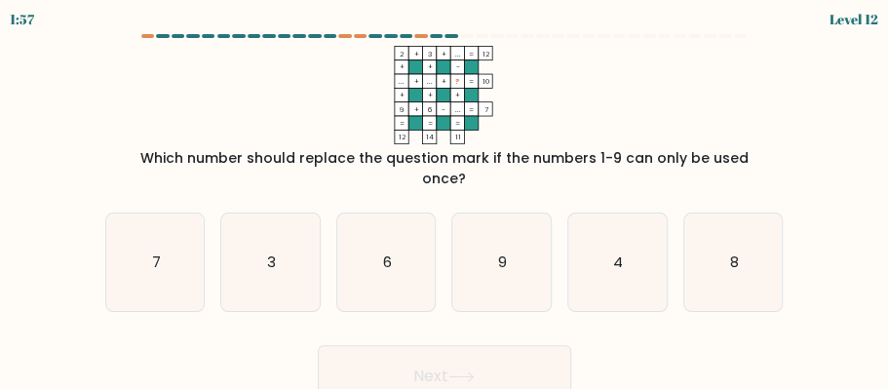
click at [458, 76] on rect at bounding box center [458, 81] width 14 height 14
click at [462, 83] on rect at bounding box center [458, 81] width 14 height 14
click at [458, 83] on tspan "?" at bounding box center [458, 81] width 5 height 11
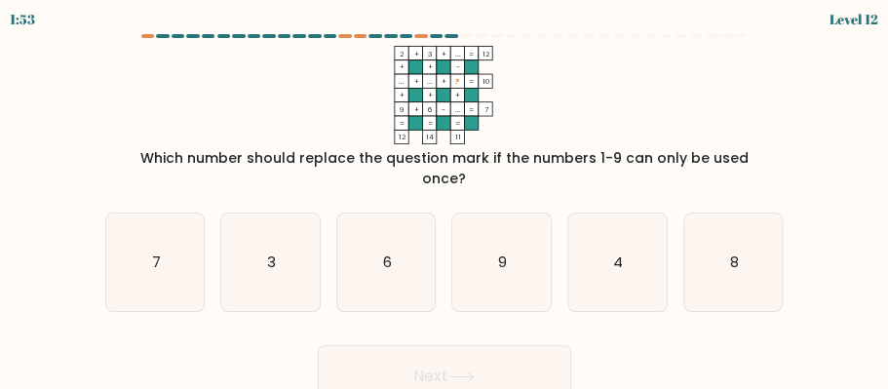
click at [522, 117] on icon "2 + 3 + ... 12 + + - ... + ... + ? 10 + + + 9 + 6 - ... = 7 = = = = 12 14 11 =" at bounding box center [444, 95] width 653 height 98
click at [645, 254] on icon "4" at bounding box center [617, 262] width 98 height 98
click at [445, 200] on input "e. 4" at bounding box center [444, 197] width 1 height 5
radio input "true"
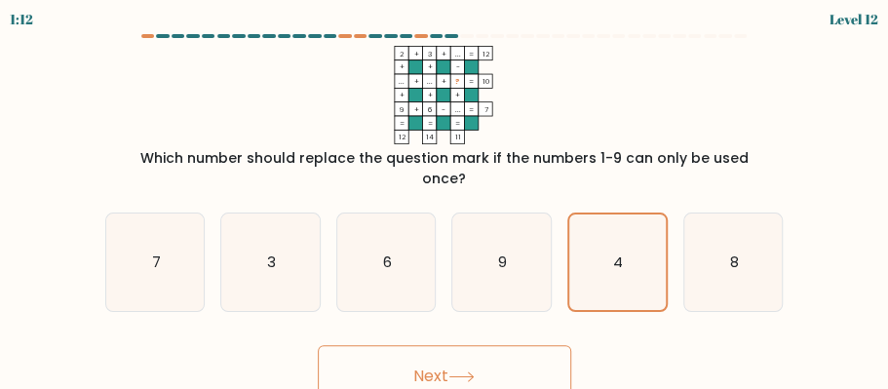
click at [474, 345] on button "Next" at bounding box center [444, 376] width 253 height 62
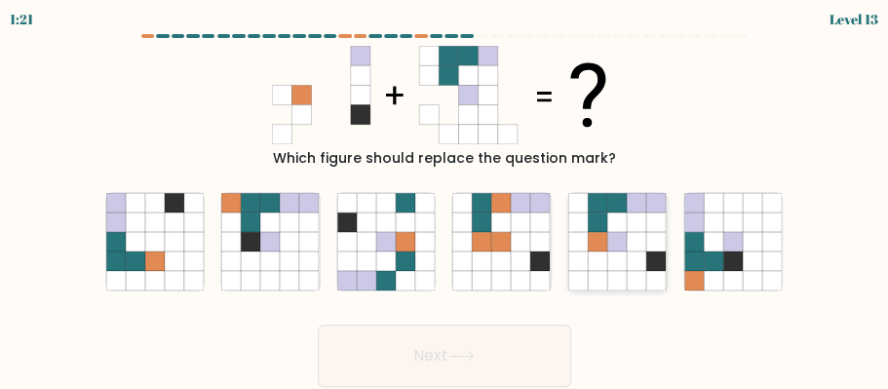
click at [586, 282] on icon at bounding box center [577, 280] width 19 height 19
click at [445, 200] on input "e." at bounding box center [444, 197] width 1 height 5
radio input "true"
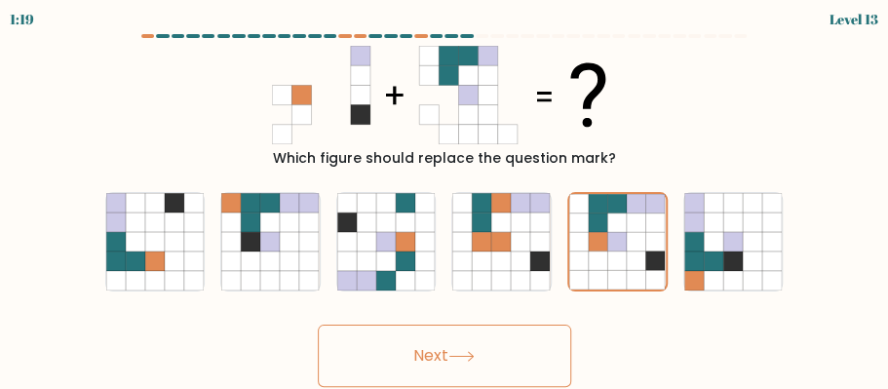
click at [503, 354] on button "Next" at bounding box center [444, 355] width 253 height 62
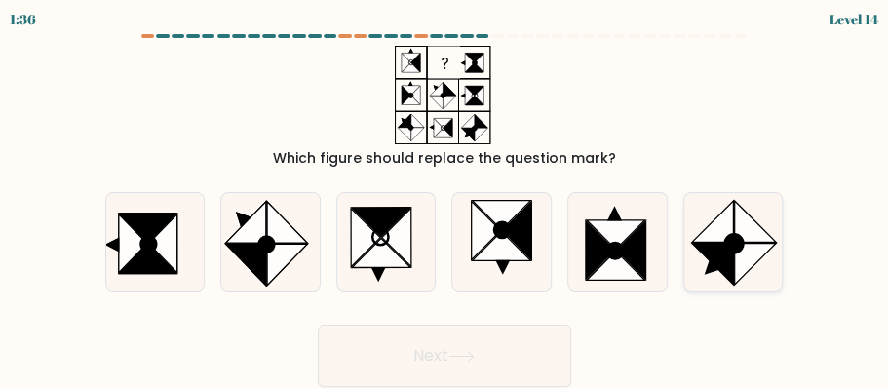
click at [723, 267] on icon at bounding box center [713, 264] width 42 height 42
click at [445, 200] on input "f." at bounding box center [444, 197] width 1 height 5
radio input "true"
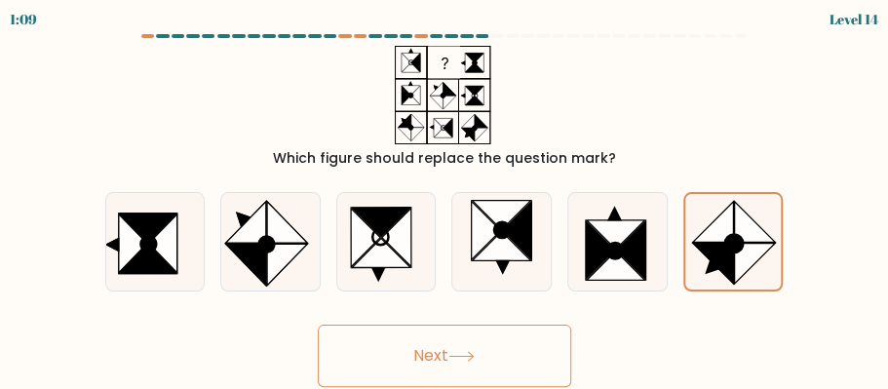
click at [474, 351] on icon at bounding box center [461, 356] width 26 height 11
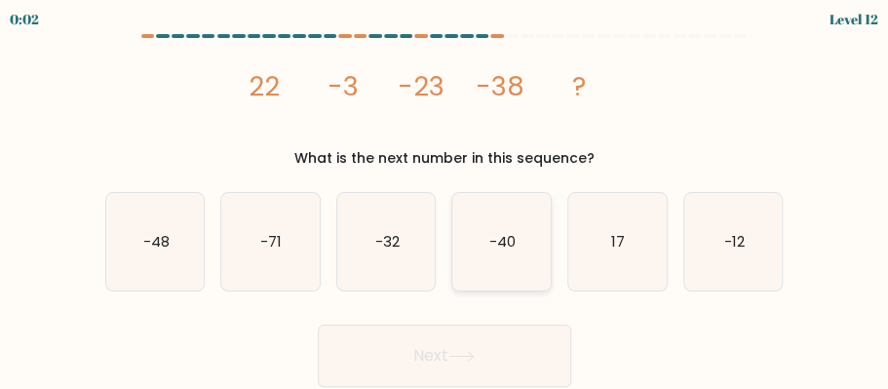
click at [478, 272] on icon "-40" at bounding box center [501, 242] width 98 height 98
click at [445, 200] on input "d. -40" at bounding box center [444, 197] width 1 height 5
radio input "true"
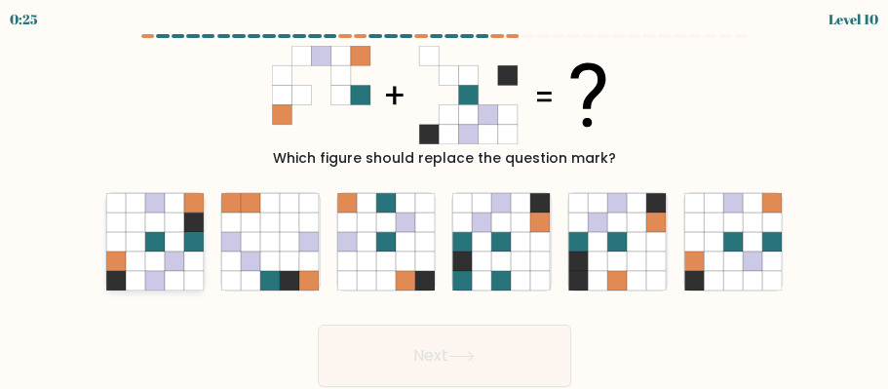
click at [133, 243] on icon at bounding box center [135, 241] width 19 height 19
click at [444, 200] on input "a." at bounding box center [444, 197] width 1 height 5
radio input "true"
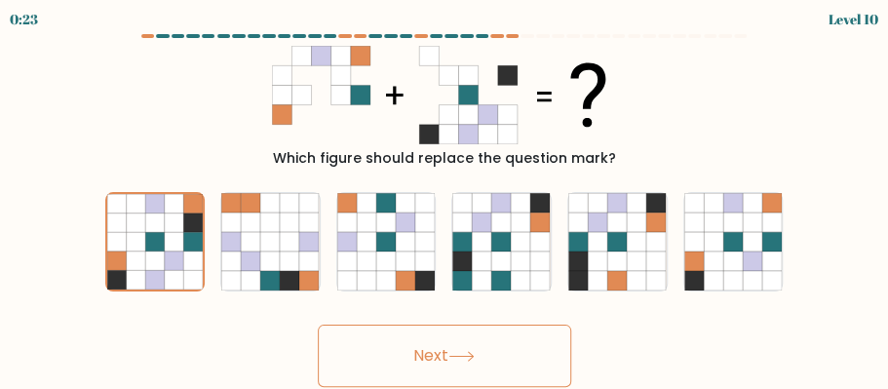
click at [407, 360] on button "Next" at bounding box center [444, 355] width 253 height 62
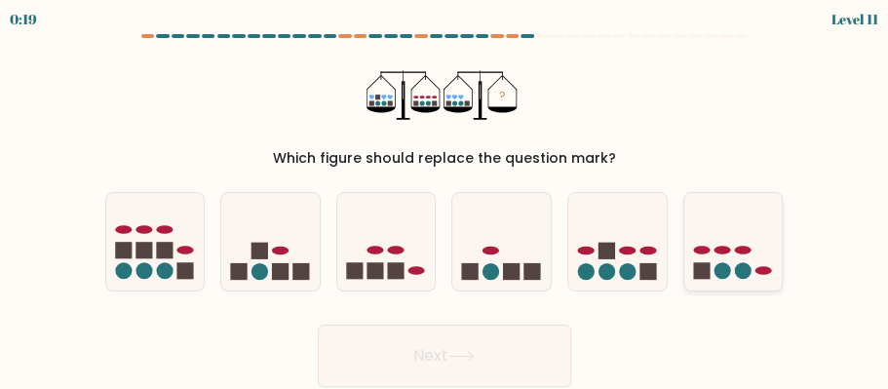
click at [744, 277] on circle at bounding box center [743, 271] width 17 height 17
click at [445, 200] on input "f." at bounding box center [444, 197] width 1 height 5
radio input "true"
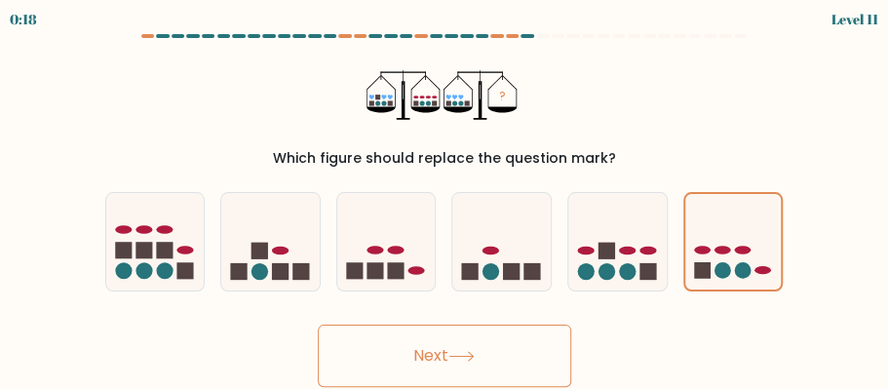
click at [499, 350] on button "Next" at bounding box center [444, 355] width 253 height 62
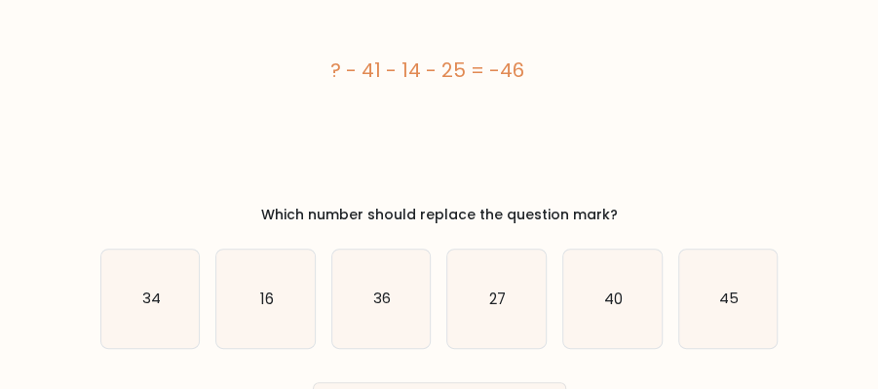
scroll to position [130, 0]
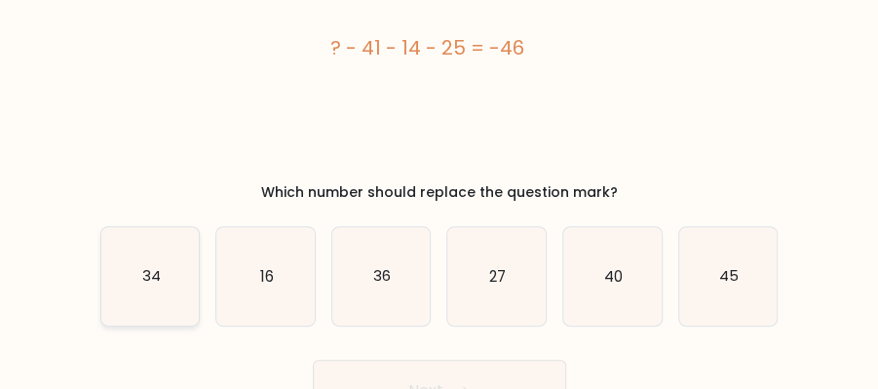
click at [167, 285] on icon "34" at bounding box center [150, 276] width 98 height 98
click at [439, 70] on input "a. 34" at bounding box center [439, 67] width 1 height 5
radio input "true"
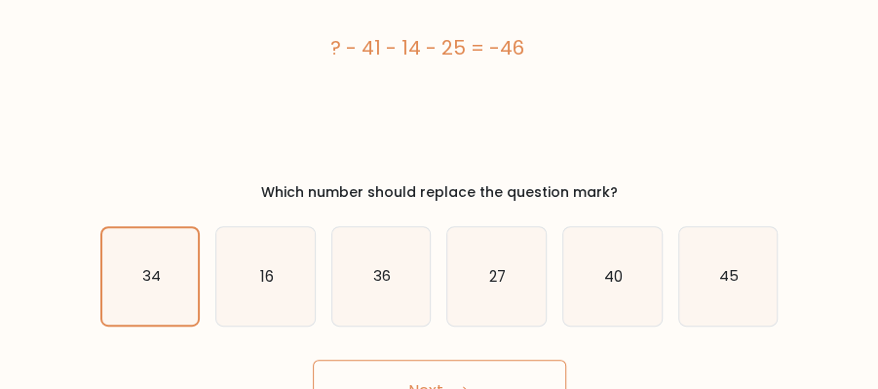
click at [476, 376] on button "Next" at bounding box center [439, 391] width 253 height 62
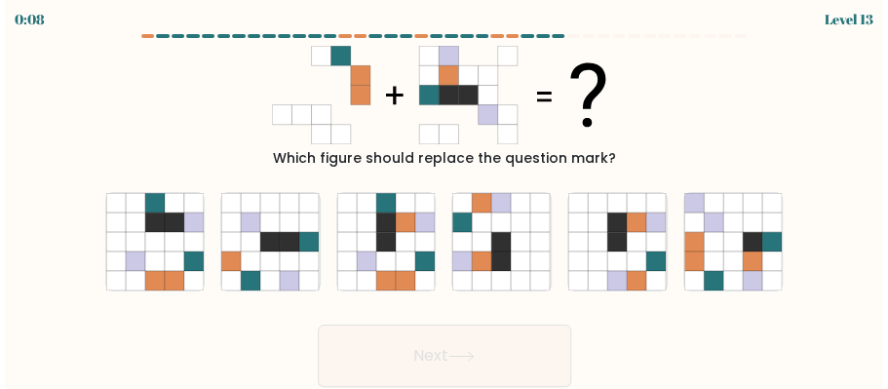
scroll to position [0, 0]
click at [742, 265] on icon at bounding box center [751, 260] width 19 height 19
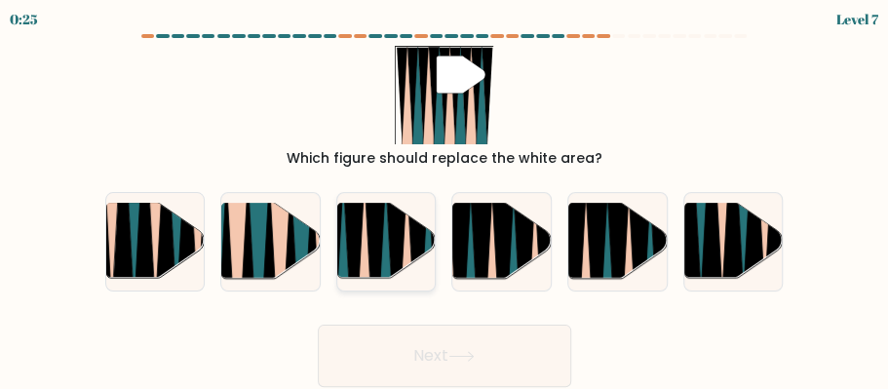
click at [381, 223] on icon at bounding box center [374, 284] width 21 height 196
click at [444, 200] on input "c." at bounding box center [444, 197] width 1 height 5
radio input "true"
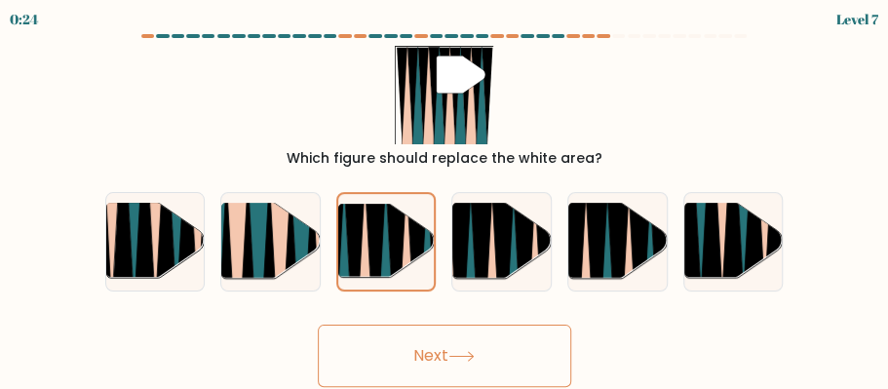
click at [432, 376] on button "Next" at bounding box center [444, 355] width 253 height 62
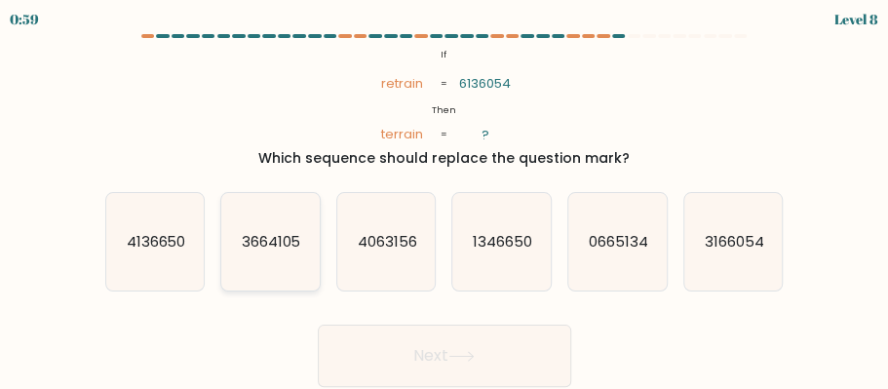
click at [273, 249] on text "3664105" at bounding box center [271, 241] width 59 height 20
click at [444, 200] on input "b. 3664105" at bounding box center [444, 197] width 1 height 5
radio input "true"
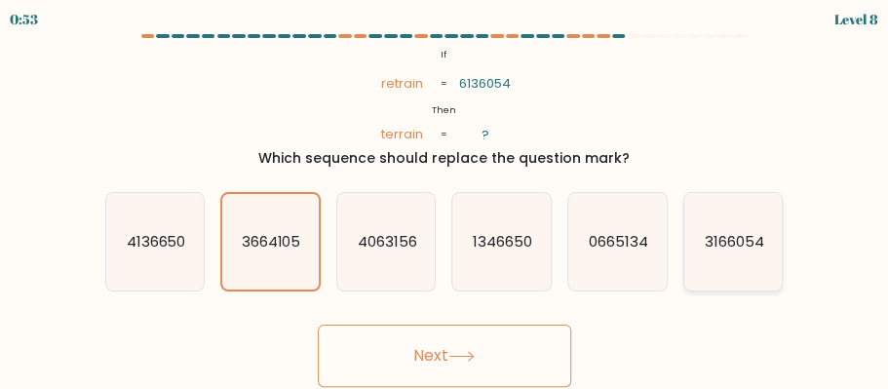
click at [726, 244] on text "3166054" at bounding box center [733, 241] width 59 height 20
click at [445, 200] on input "f. 3166054" at bounding box center [444, 197] width 1 height 5
radio input "true"
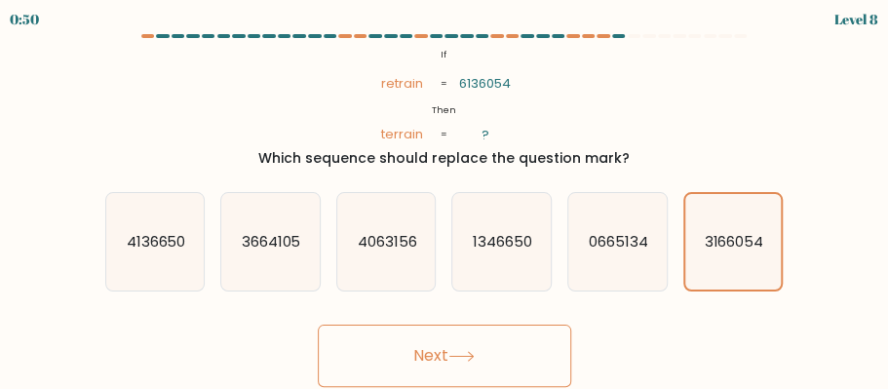
click at [446, 349] on button "Next" at bounding box center [444, 355] width 253 height 62
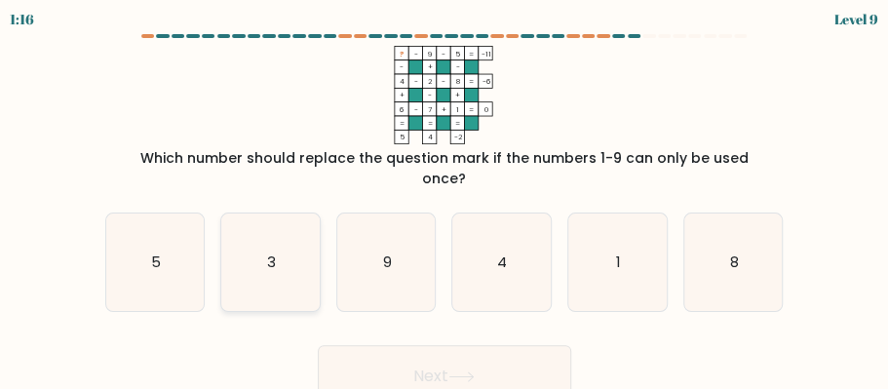
click at [273, 251] on text "3" at bounding box center [271, 261] width 9 height 20
click at [444, 200] on input "b. 3" at bounding box center [444, 197] width 1 height 5
radio input "true"
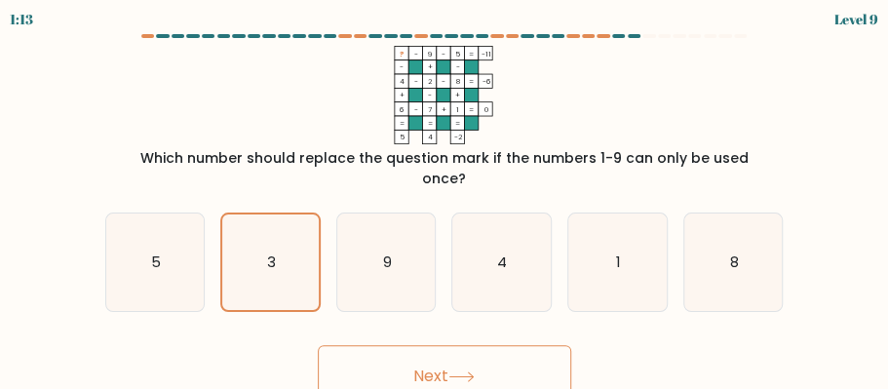
click at [470, 364] on button "Next" at bounding box center [444, 376] width 253 height 62
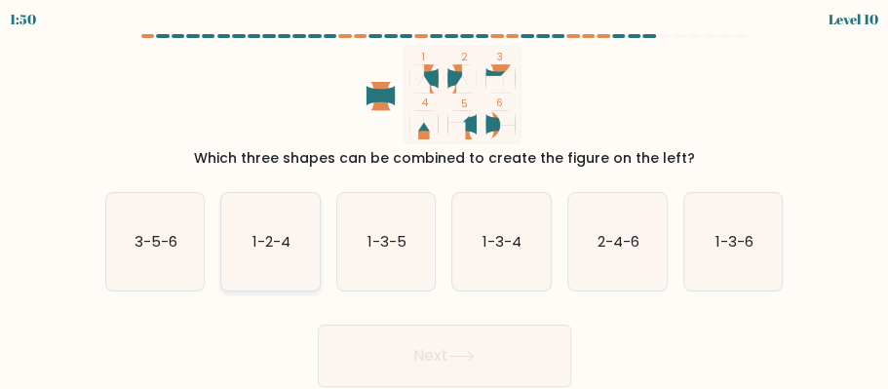
click at [292, 261] on icon "1-2-4" at bounding box center [270, 242] width 98 height 98
click at [444, 200] on input "b. 1-2-4" at bounding box center [444, 197] width 1 height 5
radio input "true"
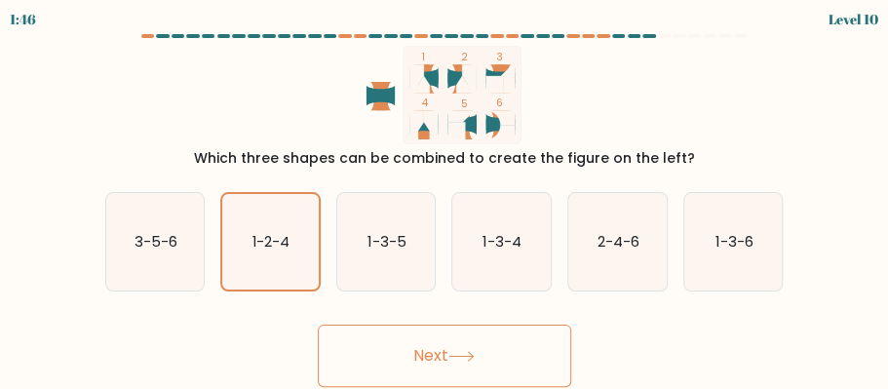
click at [445, 342] on button "Next" at bounding box center [444, 355] width 253 height 62
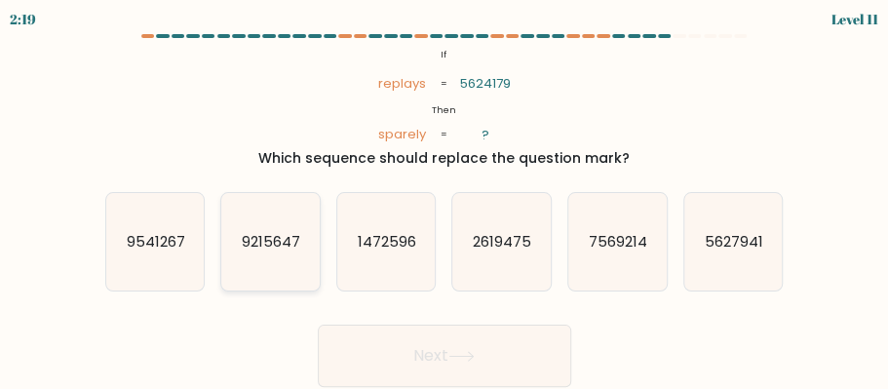
click at [296, 250] on text "9215647" at bounding box center [271, 241] width 58 height 20
click at [444, 200] on input "b. 9215647" at bounding box center [444, 197] width 1 height 5
radio input "true"
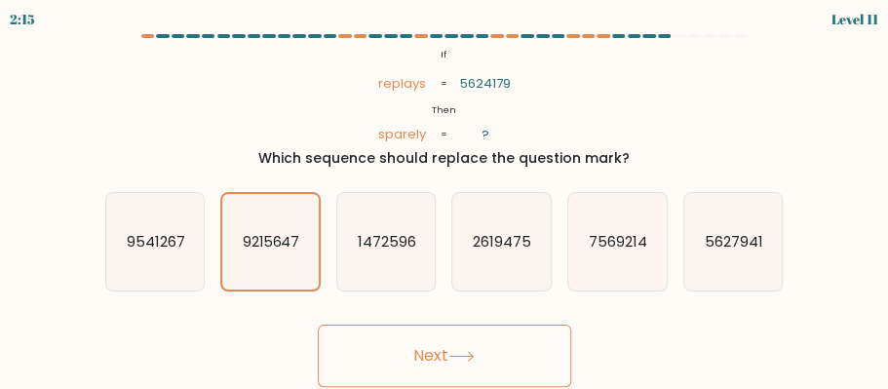
click at [420, 357] on button "Next" at bounding box center [444, 355] width 253 height 62
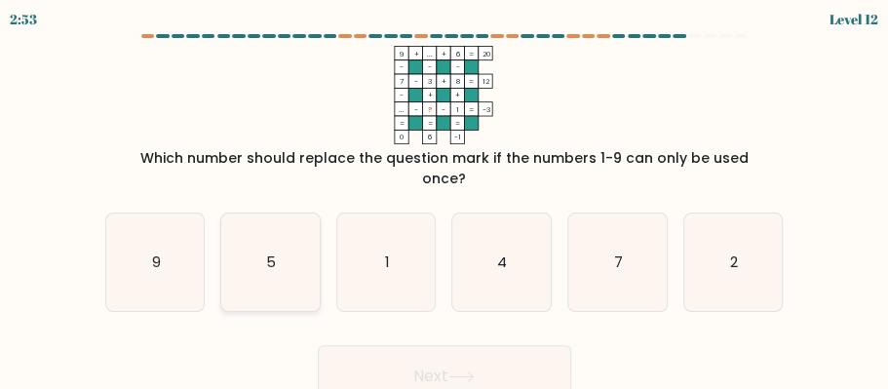
click at [271, 251] on text "5" at bounding box center [271, 261] width 10 height 20
click at [444, 200] on input "b. 5" at bounding box center [444, 197] width 1 height 5
radio input "true"
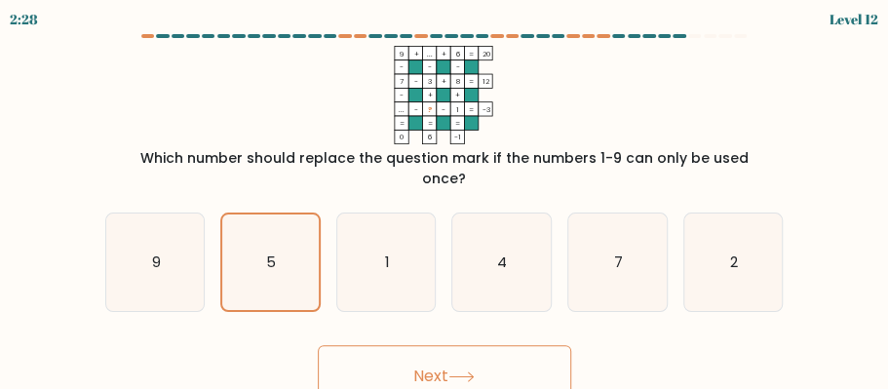
click at [430, 108] on tspan "?" at bounding box center [430, 109] width 5 height 11
click at [426, 109] on rect at bounding box center [430, 109] width 14 height 14
click at [427, 109] on rect at bounding box center [430, 109] width 14 height 14
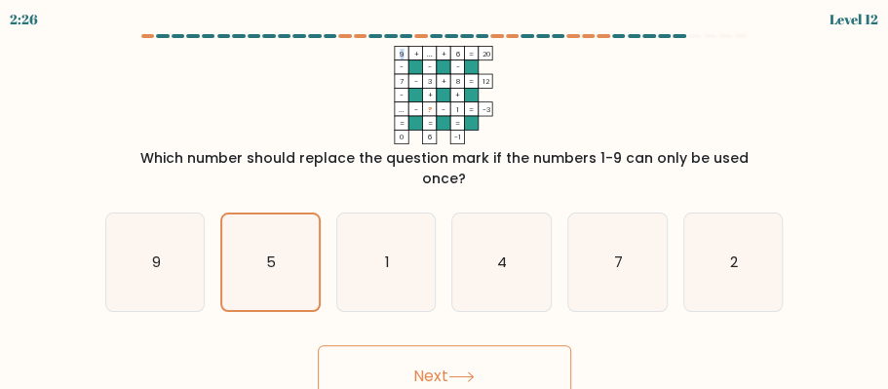
click at [435, 110] on rect at bounding box center [430, 109] width 14 height 14
click at [433, 111] on rect at bounding box center [430, 109] width 14 height 14
click at [634, 353] on div "Next" at bounding box center [445, 371] width 702 height 72
click at [491, 351] on button "Next" at bounding box center [444, 376] width 253 height 62
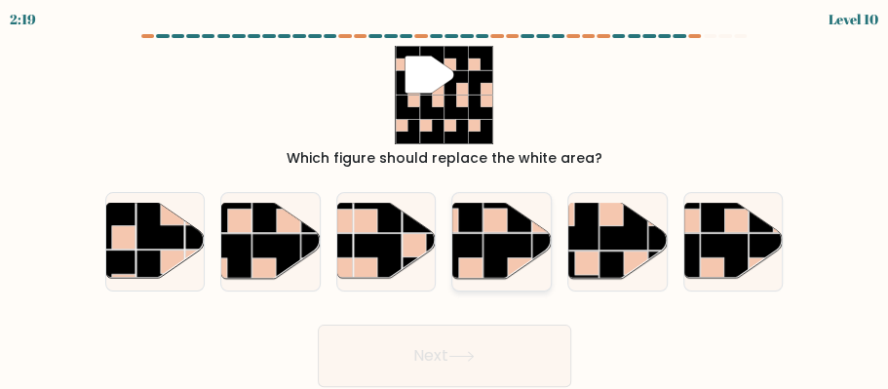
click at [504, 230] on rect at bounding box center [494, 220] width 23 height 23
click at [445, 200] on input "d." at bounding box center [444, 197] width 1 height 5
radio input "true"
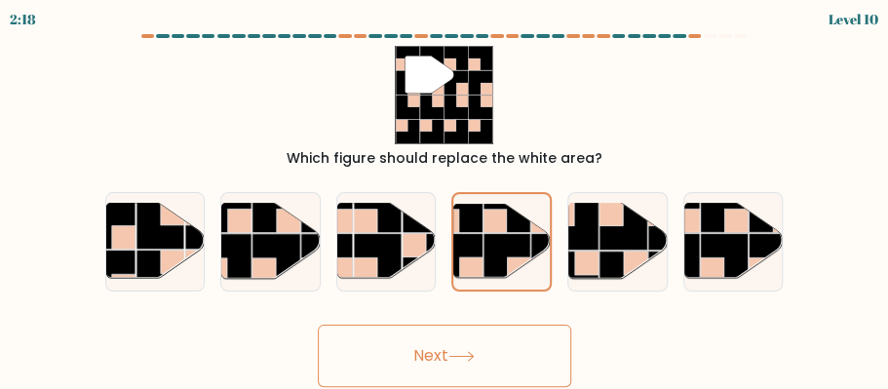
click at [510, 349] on button "Next" at bounding box center [444, 355] width 253 height 62
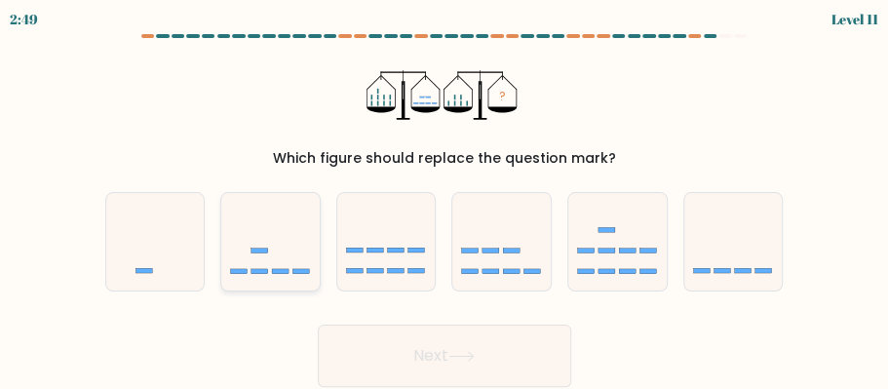
click at [281, 271] on rect at bounding box center [280, 271] width 17 height 5
click at [444, 200] on input "b." at bounding box center [444, 197] width 1 height 5
radio input "true"
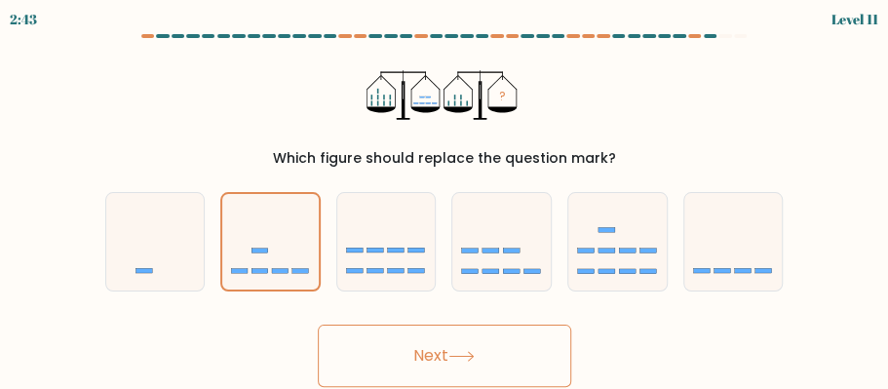
click at [470, 349] on button "Next" at bounding box center [444, 355] width 253 height 62
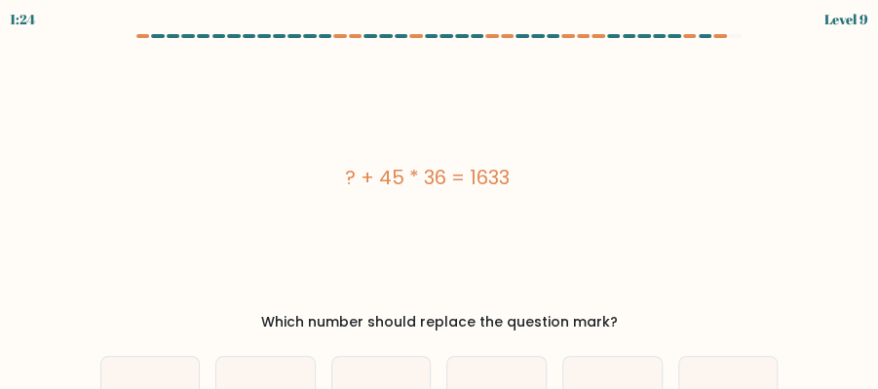
scroll to position [64, 0]
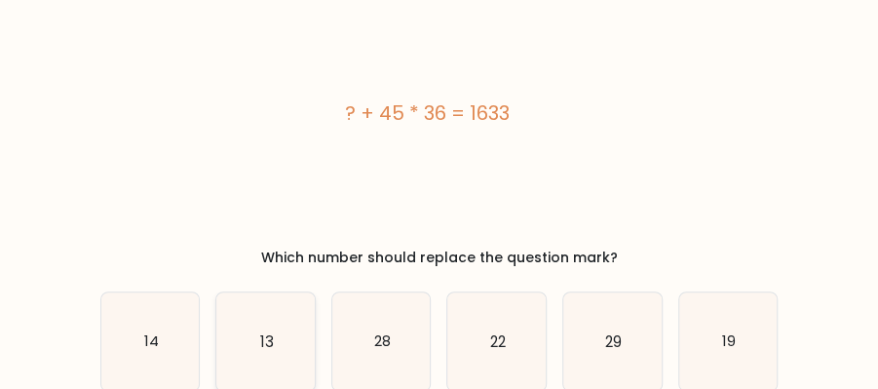
click at [256, 336] on icon "13" at bounding box center [265, 341] width 98 height 98
click at [439, 135] on input "b. 13" at bounding box center [439, 133] width 1 height 5
radio input "true"
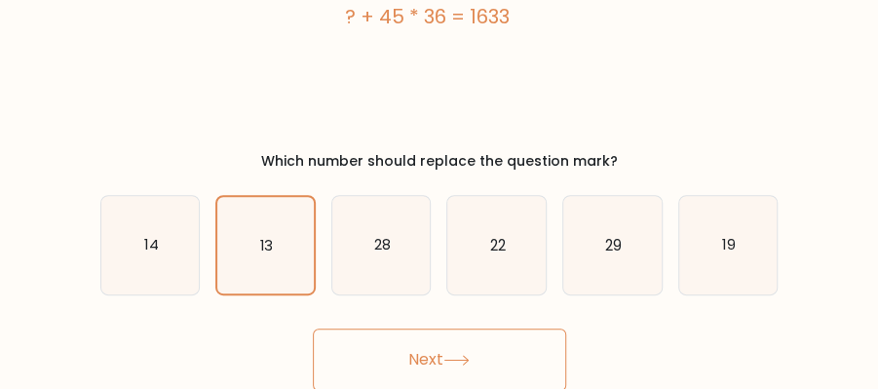
scroll to position [162, 0]
click at [438, 360] on button "Next" at bounding box center [439, 358] width 253 height 62
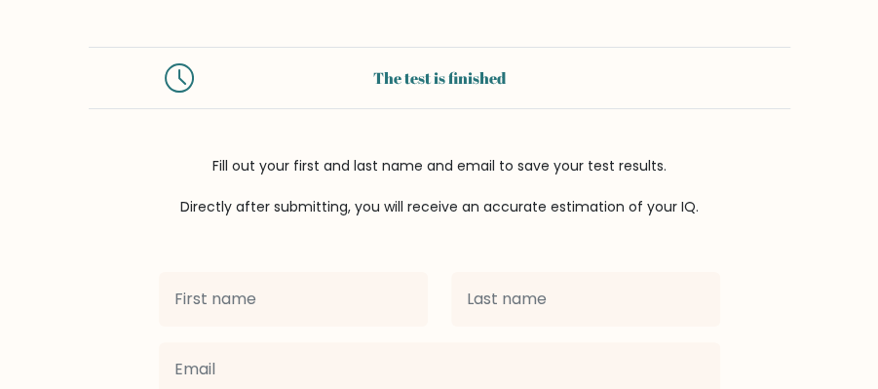
click at [349, 290] on input "text" at bounding box center [293, 299] width 269 height 55
type input "[PERSON_NAME] [PERSON_NAME]"
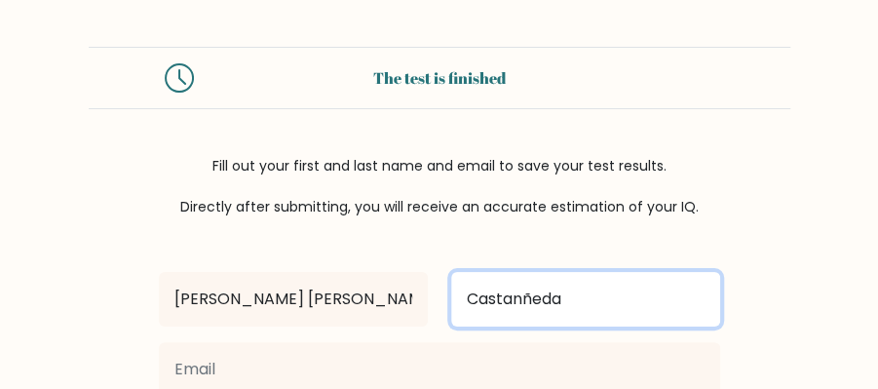
click at [521, 298] on input "Castanñeda" at bounding box center [585, 299] width 269 height 55
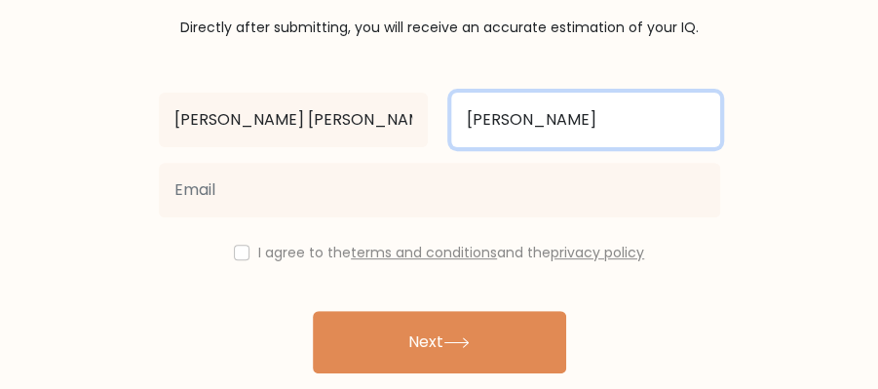
scroll to position [195, 0]
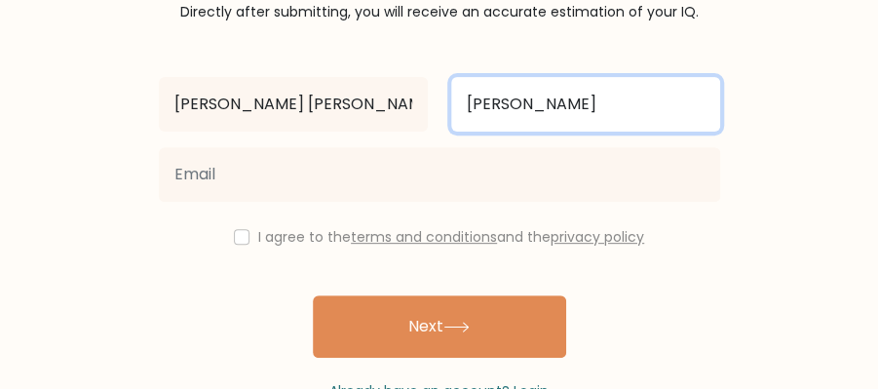
type input "[PERSON_NAME]"
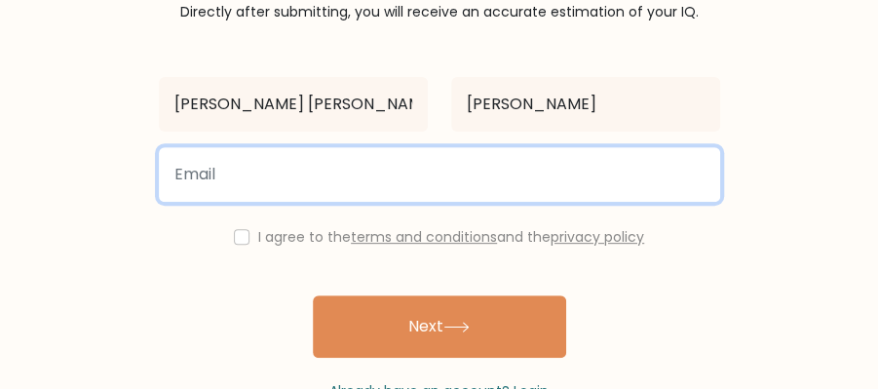
drag, startPoint x: 401, startPoint y: 169, endPoint x: 393, endPoint y: 188, distance: 21.4
click at [401, 169] on input "email" at bounding box center [439, 174] width 561 height 55
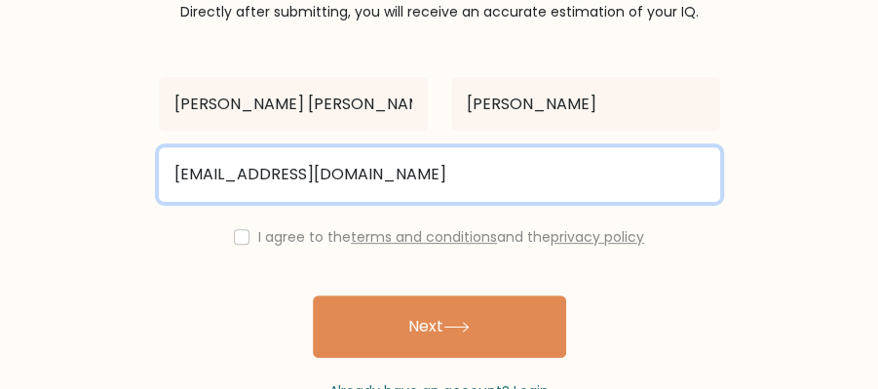
type input "[EMAIL_ADDRESS][DOMAIN_NAME]"
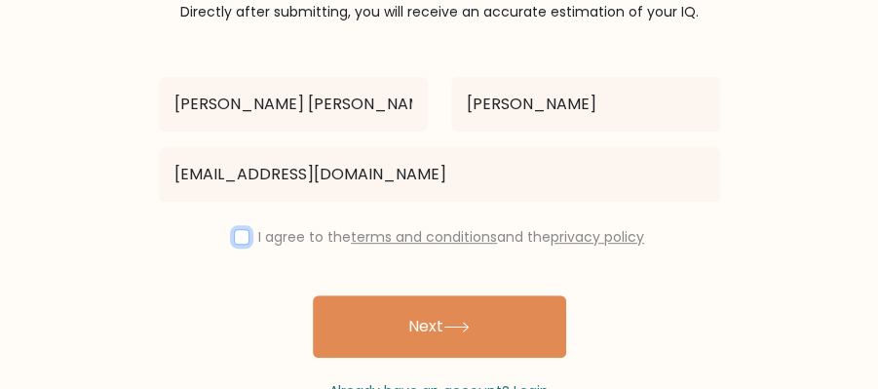
click at [241, 238] on input "checkbox" at bounding box center [242, 237] width 16 height 16
checkbox input "true"
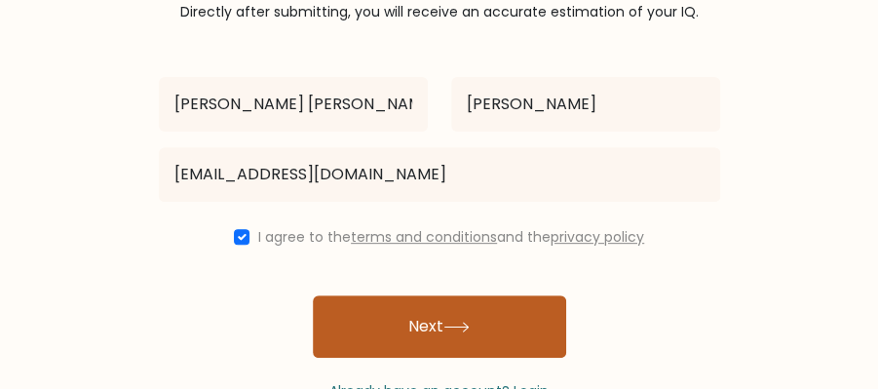
click at [371, 329] on button "Next" at bounding box center [439, 326] width 253 height 62
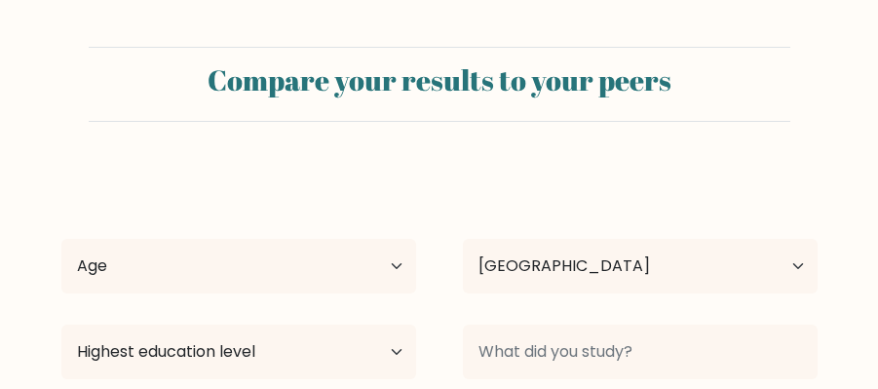
select select "PH"
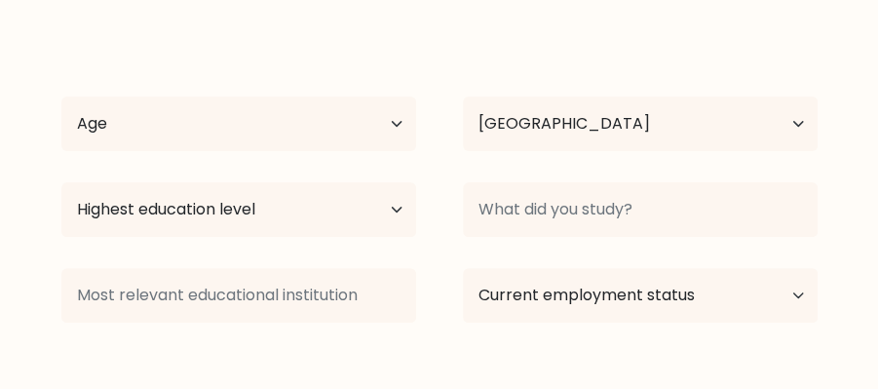
scroll to position [130, 0]
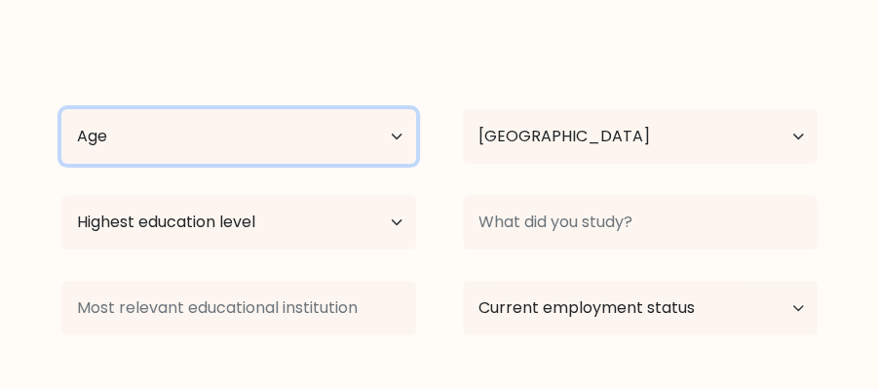
click at [396, 135] on select "Age Under [DEMOGRAPHIC_DATA] [DEMOGRAPHIC_DATA] [DEMOGRAPHIC_DATA] [DEMOGRAPHIC…" at bounding box center [238, 136] width 355 height 55
select select "25_34"
click at [61, 109] on select "Age Under [DEMOGRAPHIC_DATA] [DEMOGRAPHIC_DATA] [DEMOGRAPHIC_DATA] [DEMOGRAPHIC…" at bounding box center [238, 136] width 355 height 55
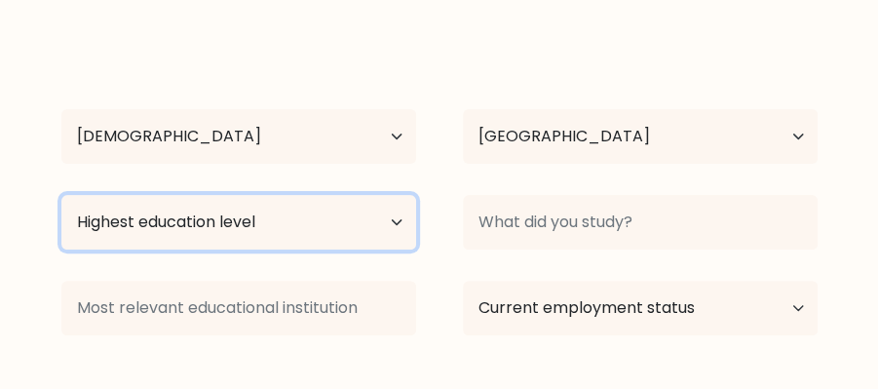
click at [360, 239] on select "Highest education level No schooling Primary Lower Secondary Upper Secondary Oc…" at bounding box center [238, 222] width 355 height 55
select select "bachelors_degree"
click at [61, 195] on select "Highest education level No schooling Primary Lower Secondary Upper Secondary Oc…" at bounding box center [238, 222] width 355 height 55
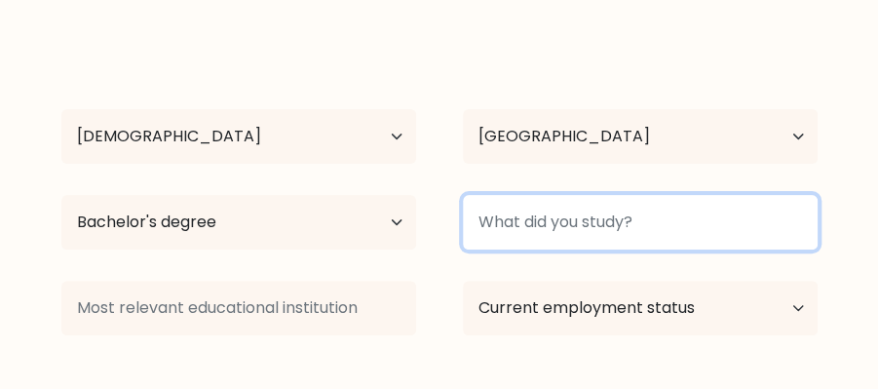
click at [568, 235] on input at bounding box center [640, 222] width 355 height 55
type input "Bachelor of Science in Business Administration major in Financial Management"
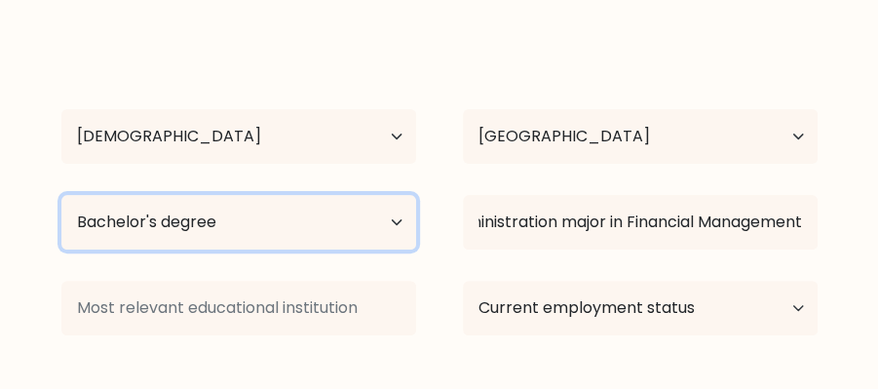
click at [223, 213] on select "Highest education level No schooling Primary Lower Secondary Upper Secondary Oc…" at bounding box center [238, 222] width 355 height 55
click at [61, 195] on select "Highest education level No schooling Primary Lower Secondary Upper Secondary Oc…" at bounding box center [238, 222] width 355 height 55
click at [392, 220] on select "Highest education level No schooling Primary Lower Secondary Upper Secondary Oc…" at bounding box center [238, 222] width 355 height 55
select select "bachelors_degree"
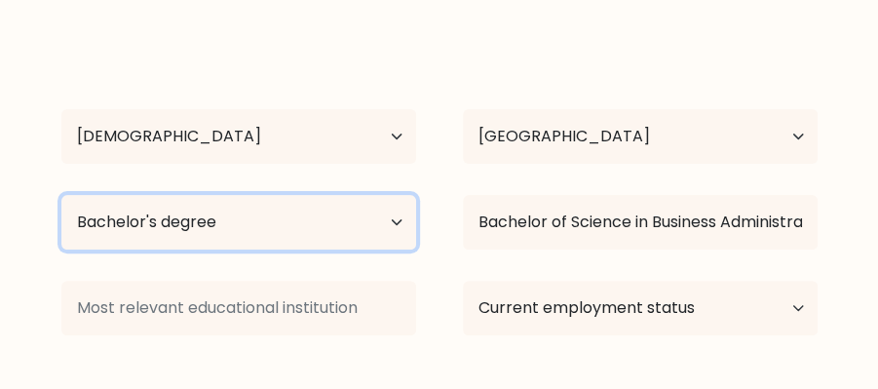
click at [61, 195] on select "Highest education level No schooling Primary Lower Secondary Upper Secondary Oc…" at bounding box center [238, 222] width 355 height 55
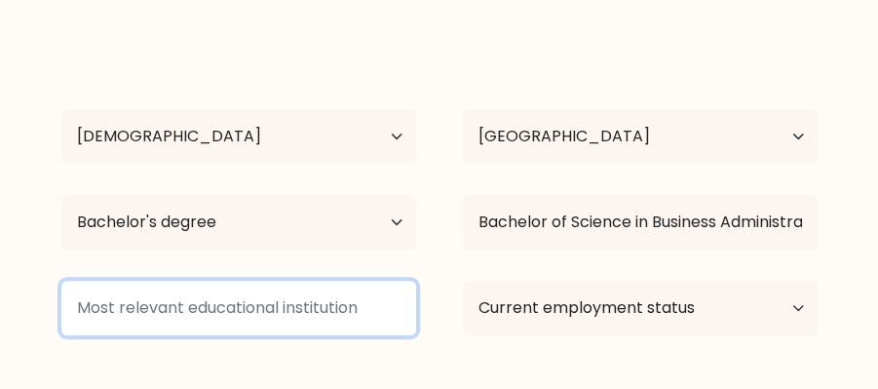
click at [288, 305] on input at bounding box center [238, 308] width 355 height 55
type input "Gensantos Foundation College Inc."
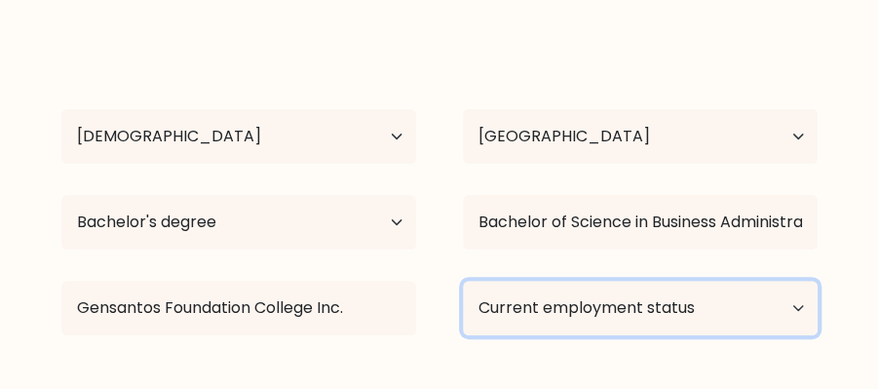
click at [534, 305] on select "Current employment status Employed Student Retired Other / prefer not to answer" at bounding box center [640, 308] width 355 height 55
select select "other"
click at [463, 281] on select "Current employment status Employed Student Retired Other / prefer not to answer" at bounding box center [640, 308] width 355 height 55
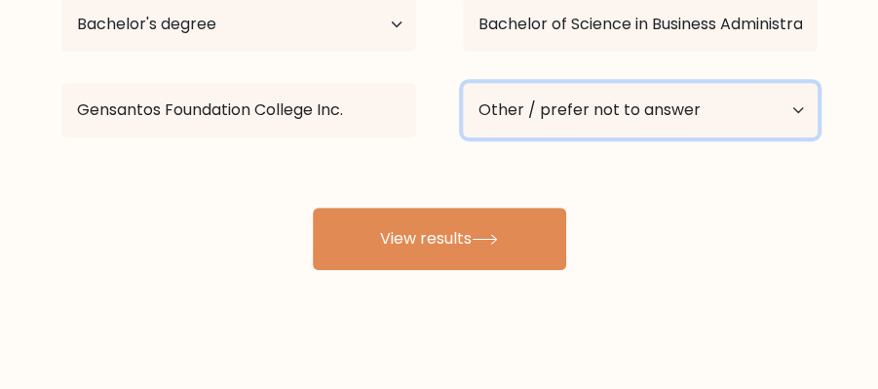
scroll to position [349, 0]
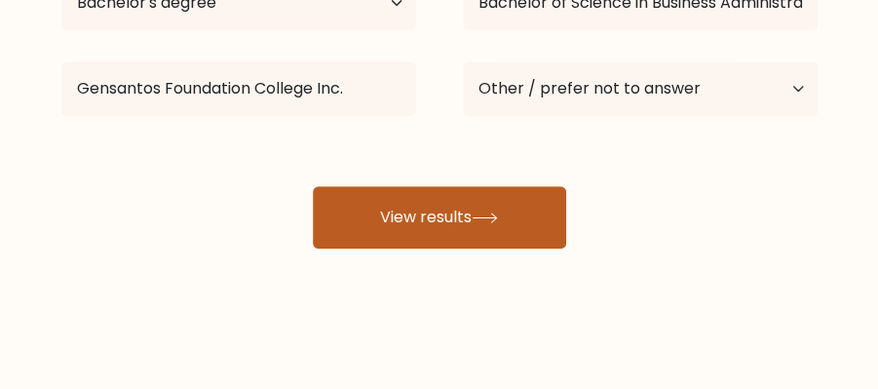
click at [510, 213] on button "View results" at bounding box center [439, 217] width 253 height 62
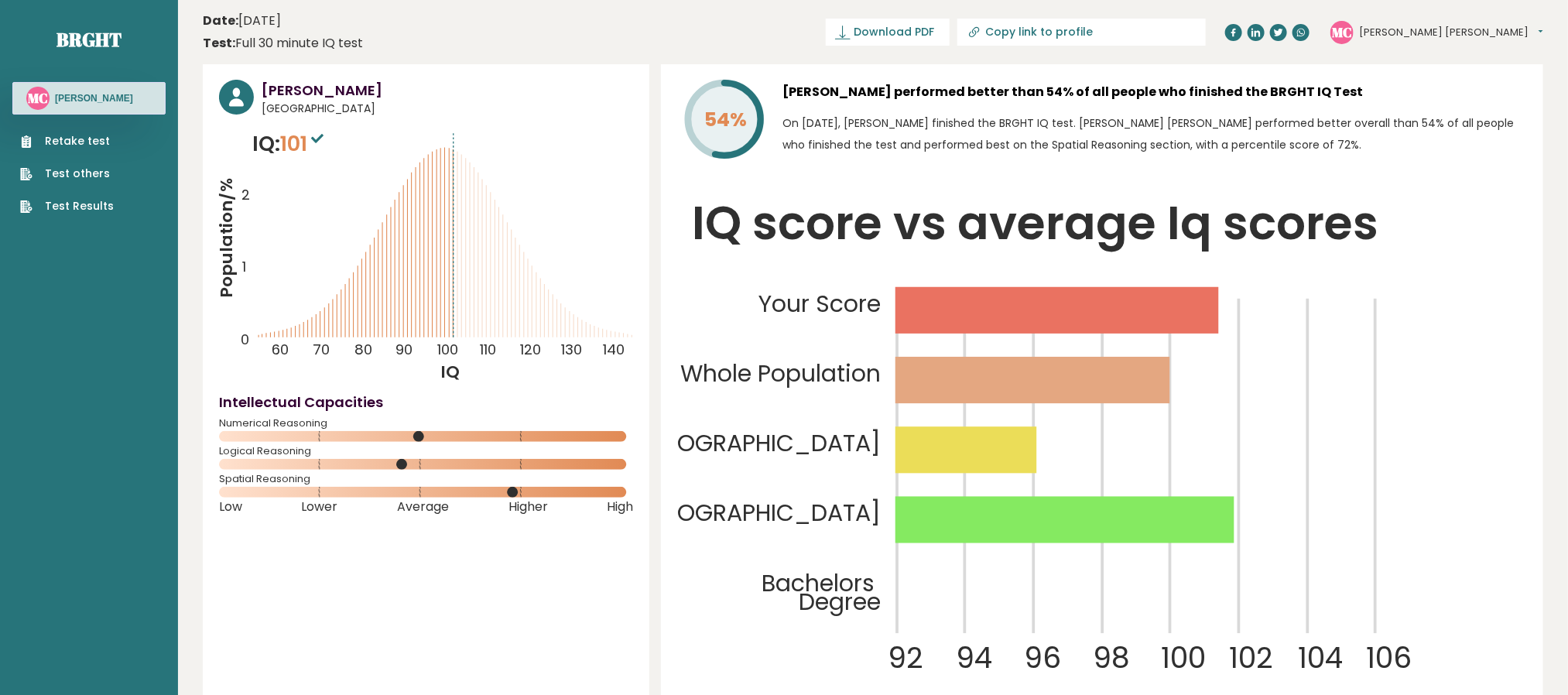
click at [327, 91] on h3 "[PERSON_NAME]" at bounding box center [447, 90] width 372 height 21
click at [357, 87] on h3 "[PERSON_NAME]" at bounding box center [447, 90] width 372 height 21
click at [230, 98] on circle at bounding box center [237, 97] width 35 height 35
click at [514, 38] on header "Date: September 14, 2025 Test: Full 30 minute IQ test Download PDF Downloading.…" at bounding box center [873, 32] width 1341 height 48
click at [697, 29] on text "MC" at bounding box center [1342, 31] width 20 height 17
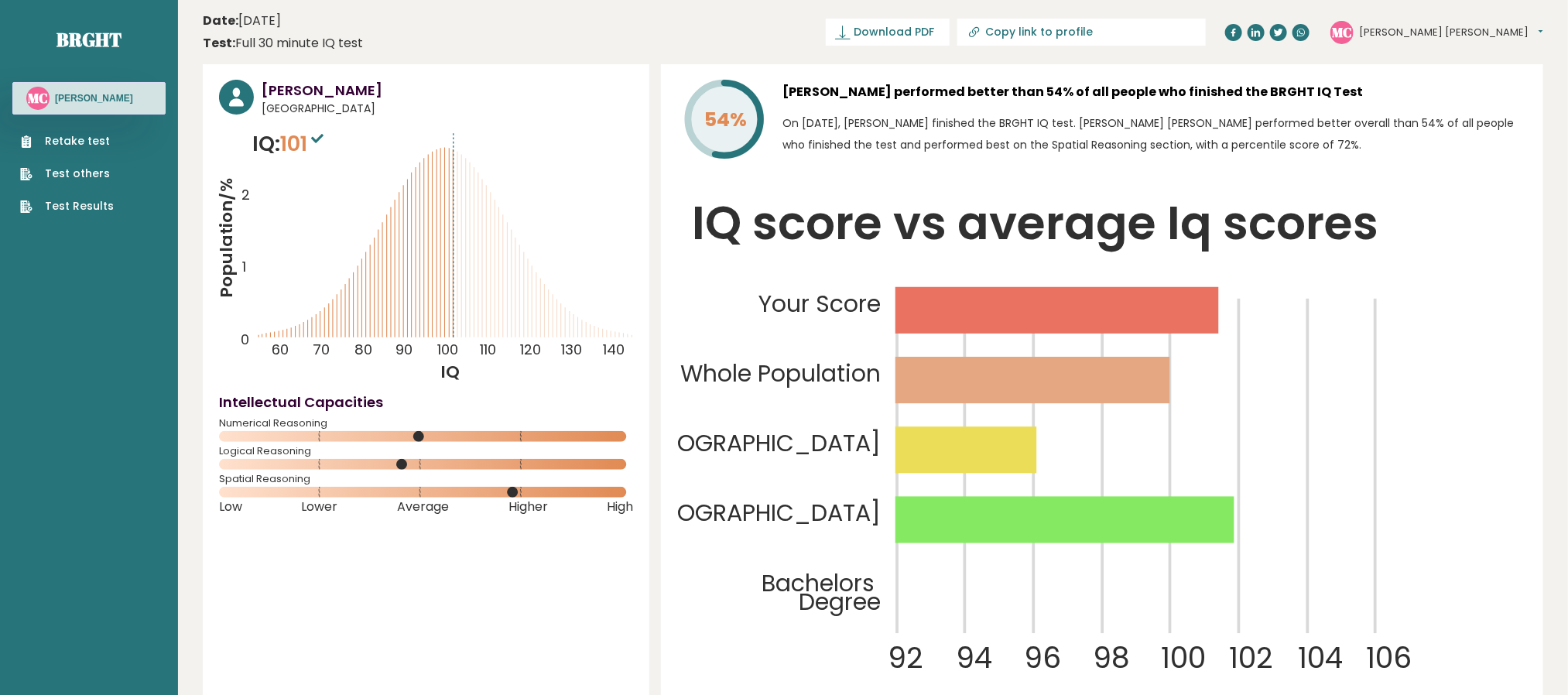
click at [697, 28] on button "[PERSON_NAME] [PERSON_NAME]" at bounding box center [1451, 32] width 184 height 15
click at [697, 56] on header "Date: September 14, 2025 Test: Full 30 minute IQ test Download PDF Downloading.…" at bounding box center [873, 32] width 1341 height 48
click at [697, 26] on button "[PERSON_NAME] [PERSON_NAME]" at bounding box center [1451, 32] width 184 height 15
click at [697, 79] on link "Profile" at bounding box center [1400, 78] width 79 height 21
